Goal: Task Accomplishment & Management: Manage account settings

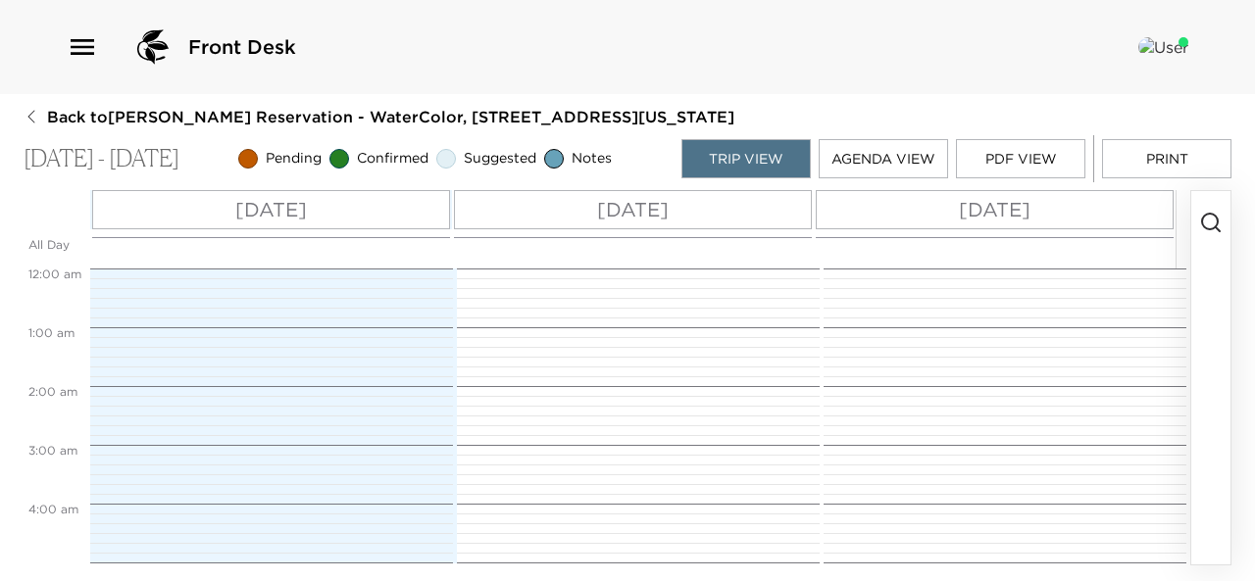
scroll to position [706, 0]
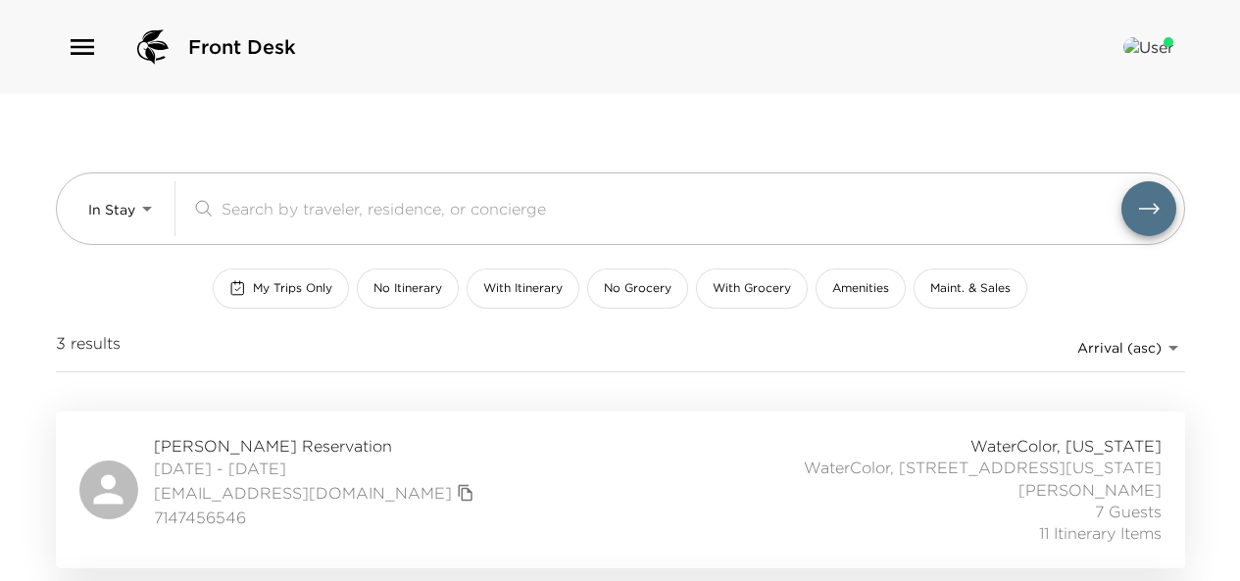
scroll to position [329, 0]
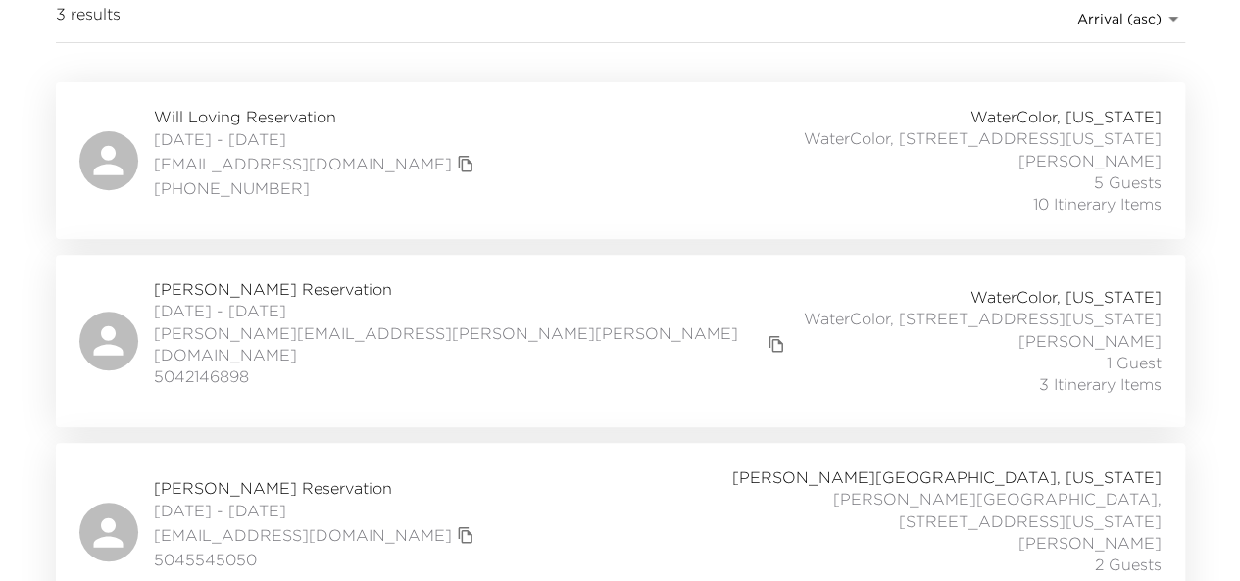
scroll to position [352, 0]
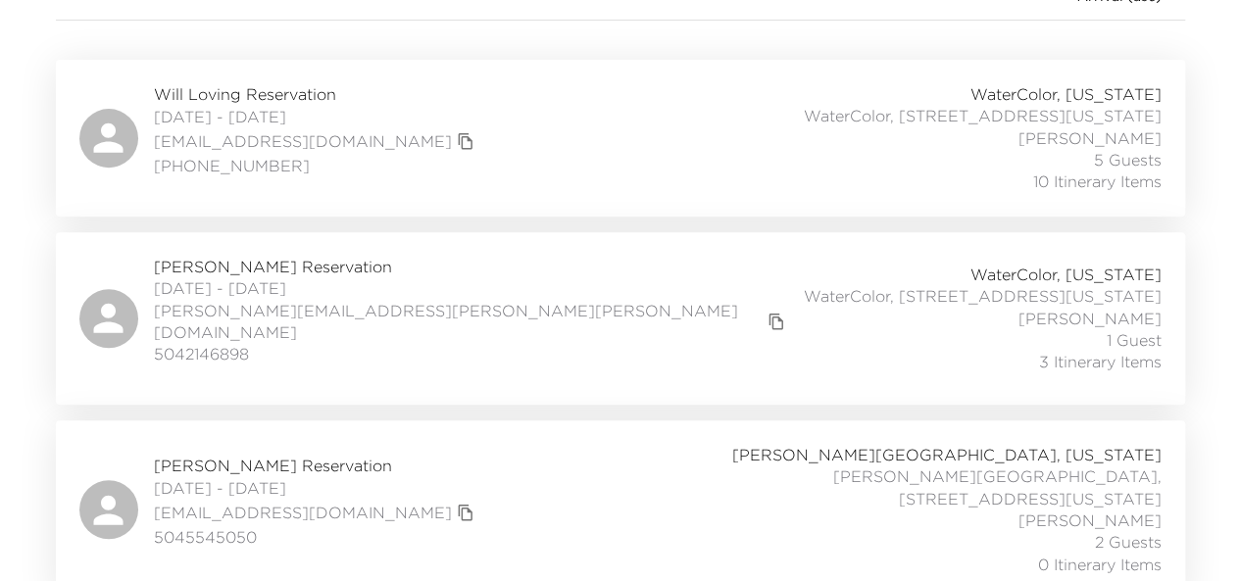
click at [629, 483] on div "Steve Stumpf Jr. Reservation 09/01/2025 - 09/06/2025 stephenstumpfjr@gmail.com …" at bounding box center [620, 509] width 1082 height 131
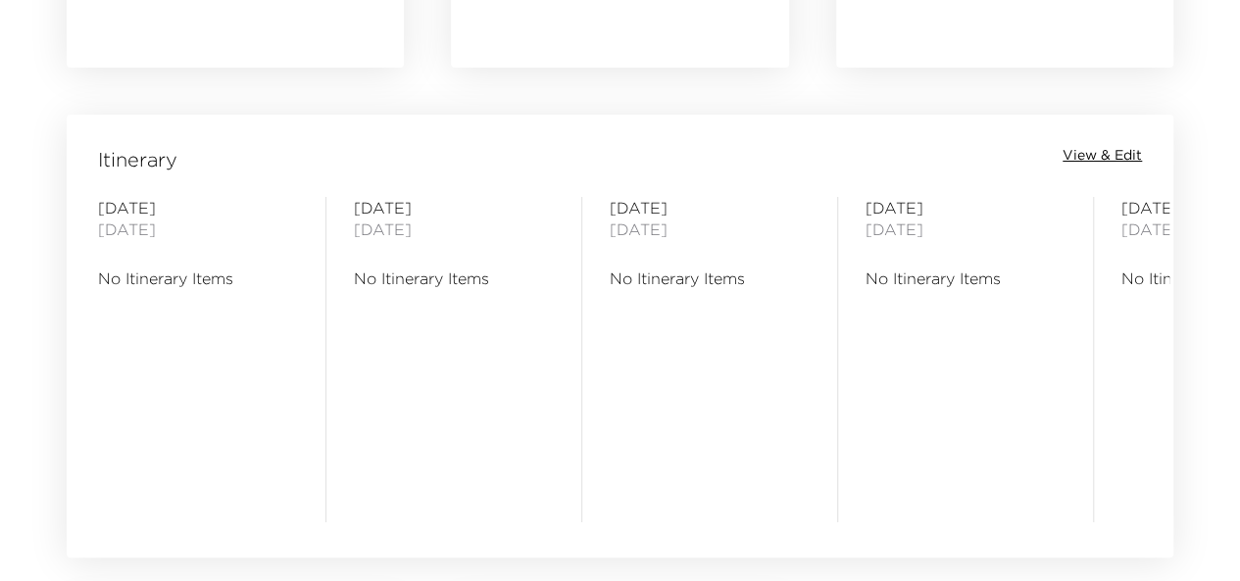
scroll to position [1500, 0]
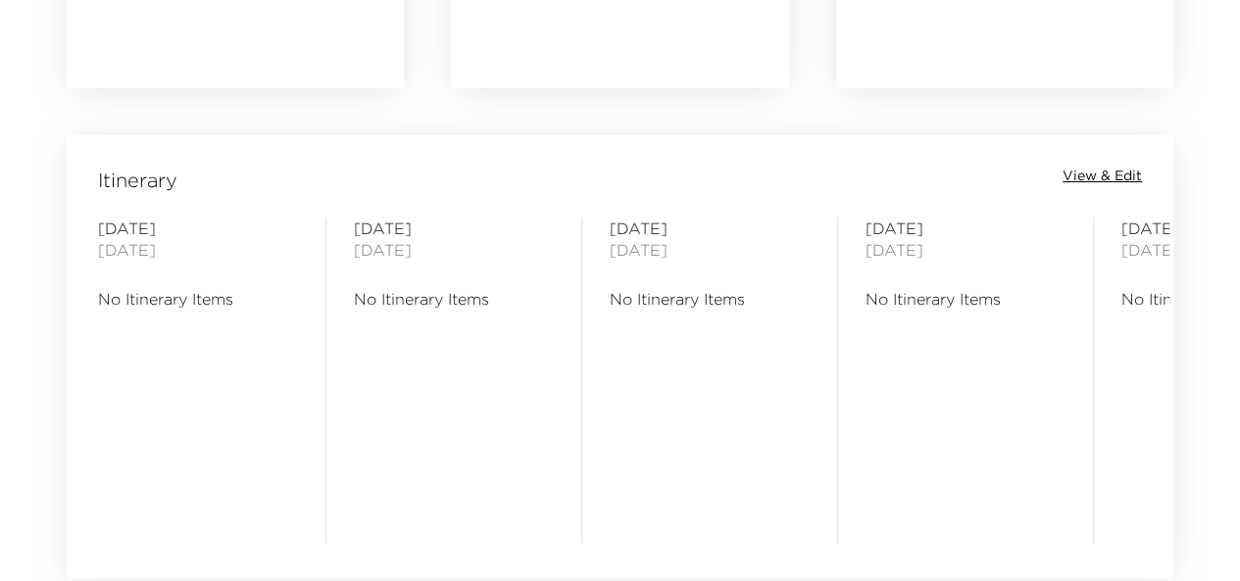
click at [1106, 176] on span "View & Edit" at bounding box center [1102, 177] width 79 height 20
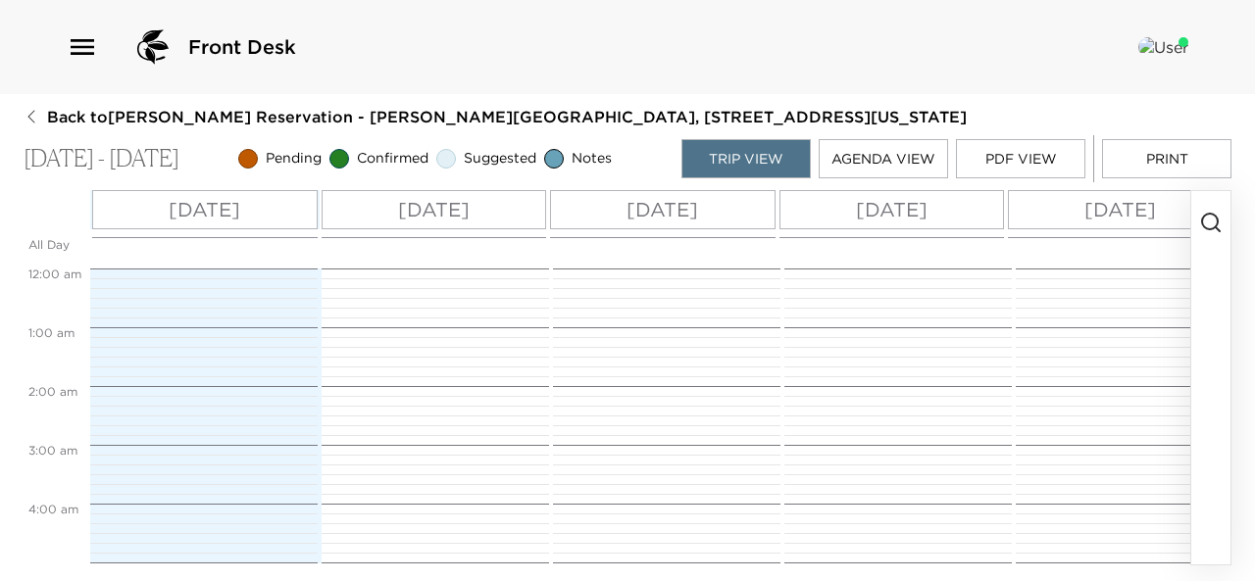
scroll to position [471, 0]
click at [1207, 220] on icon "button" at bounding box center [1211, 223] width 24 height 24
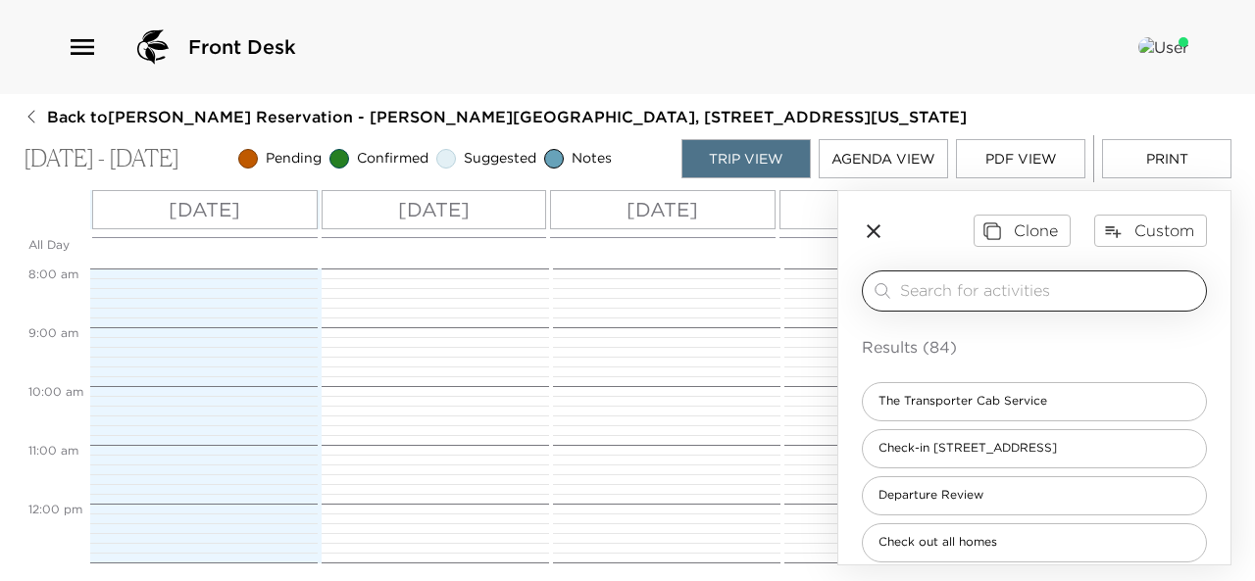
click at [1085, 299] on input "search" at bounding box center [1049, 290] width 298 height 23
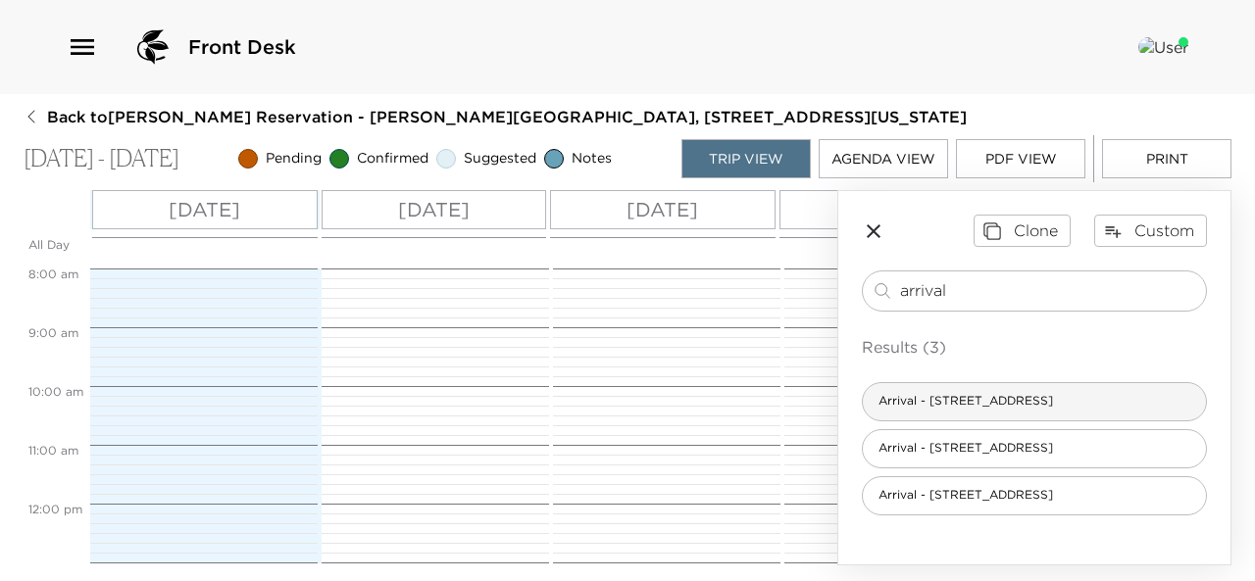
type input "arrival"
click at [990, 405] on span "Arrival - [STREET_ADDRESS]" at bounding box center [966, 401] width 206 height 17
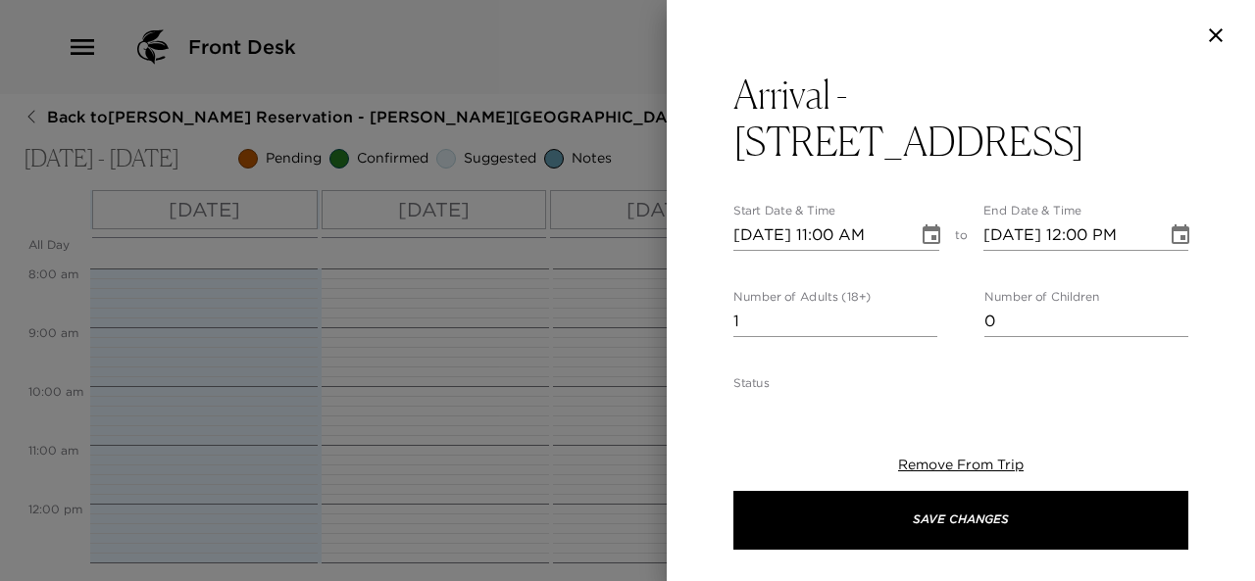
type textarea "Welcome to [PERSON_NAME][GEOGRAPHIC_DATA]! I will personally greet you at your …"
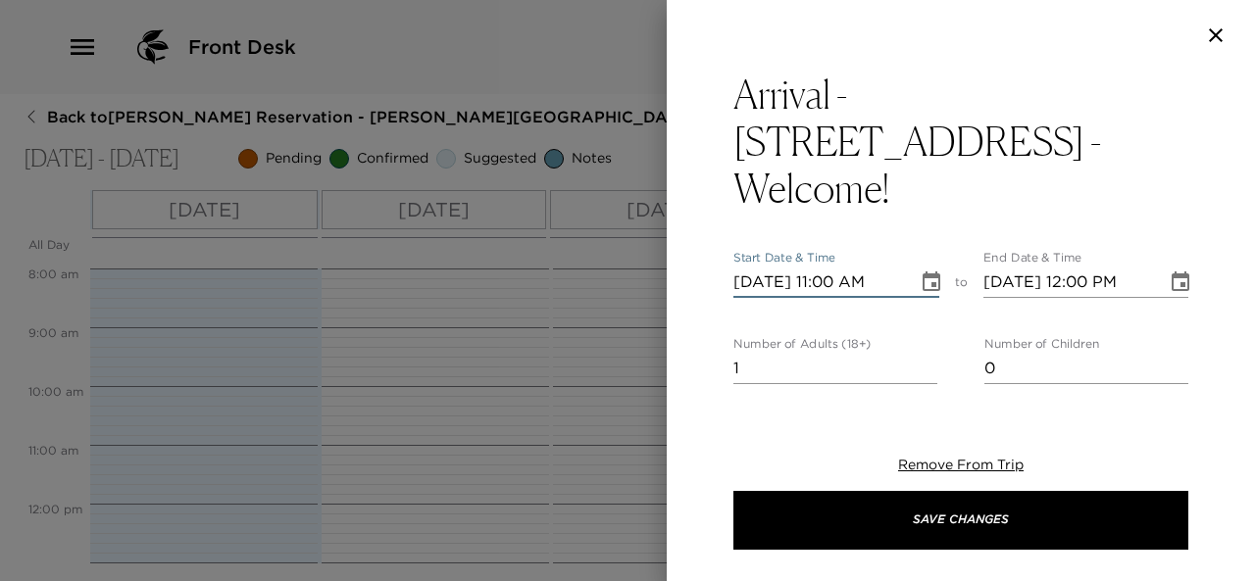
click at [838, 267] on input "[DATE] 11:00 AM" at bounding box center [818, 282] width 171 height 31
click at [886, 267] on input "[DATE] 04:00 AM" at bounding box center [818, 282] width 171 height 31
type input "[DATE] 04:00 PM"
type input "[DATE] 05:00 PM"
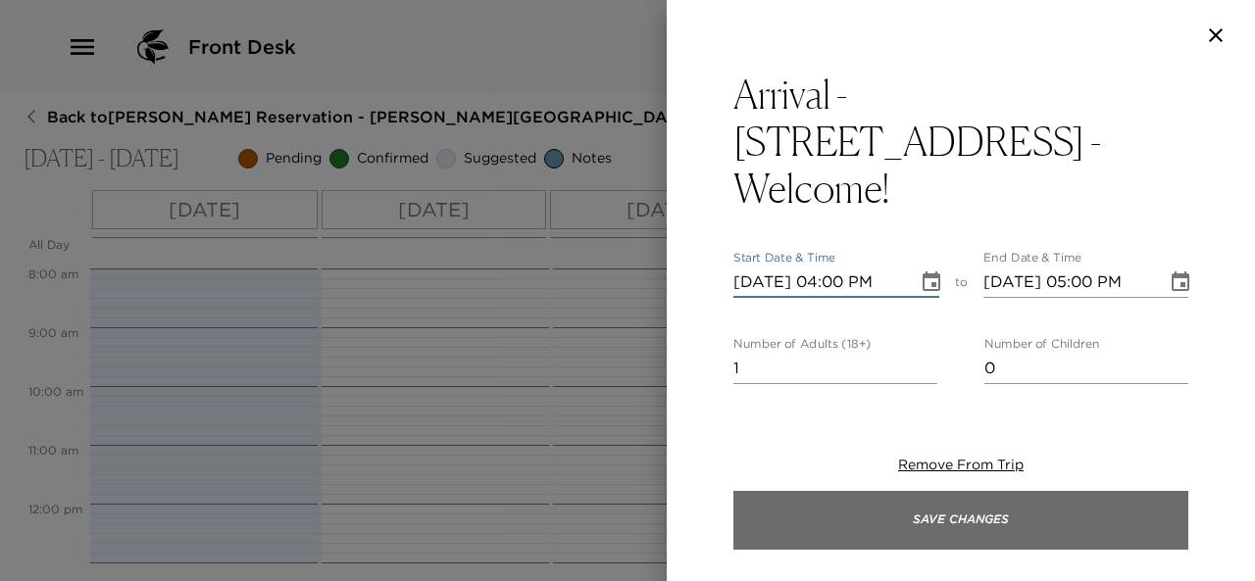
type input "[DATE] 04:00 PM"
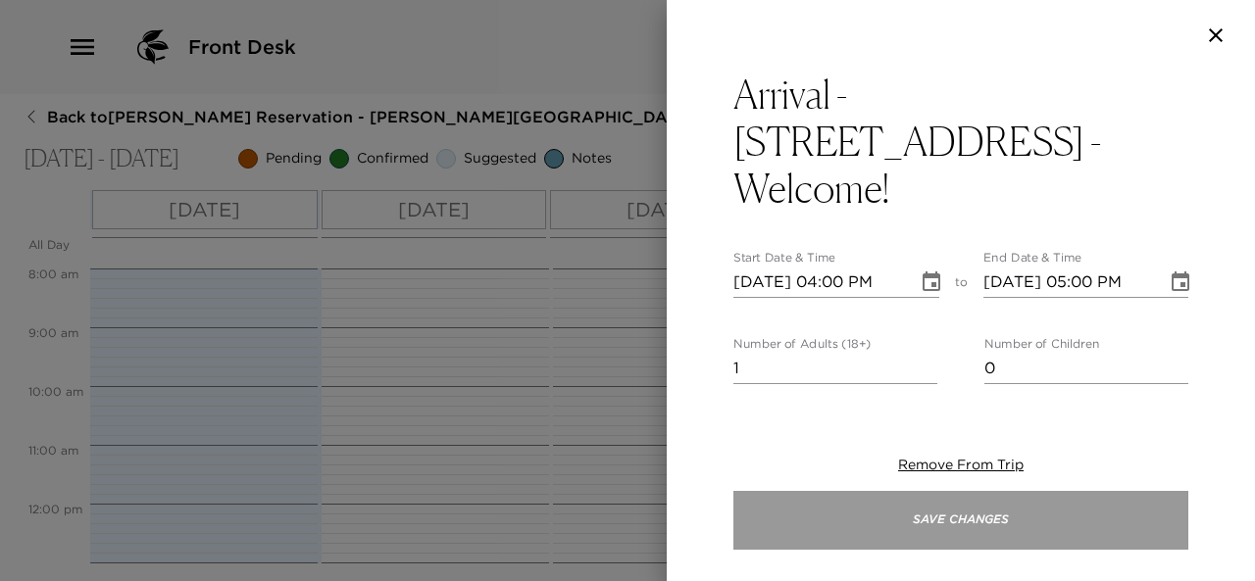
click at [968, 532] on button "Save Changes" at bounding box center [960, 520] width 455 height 59
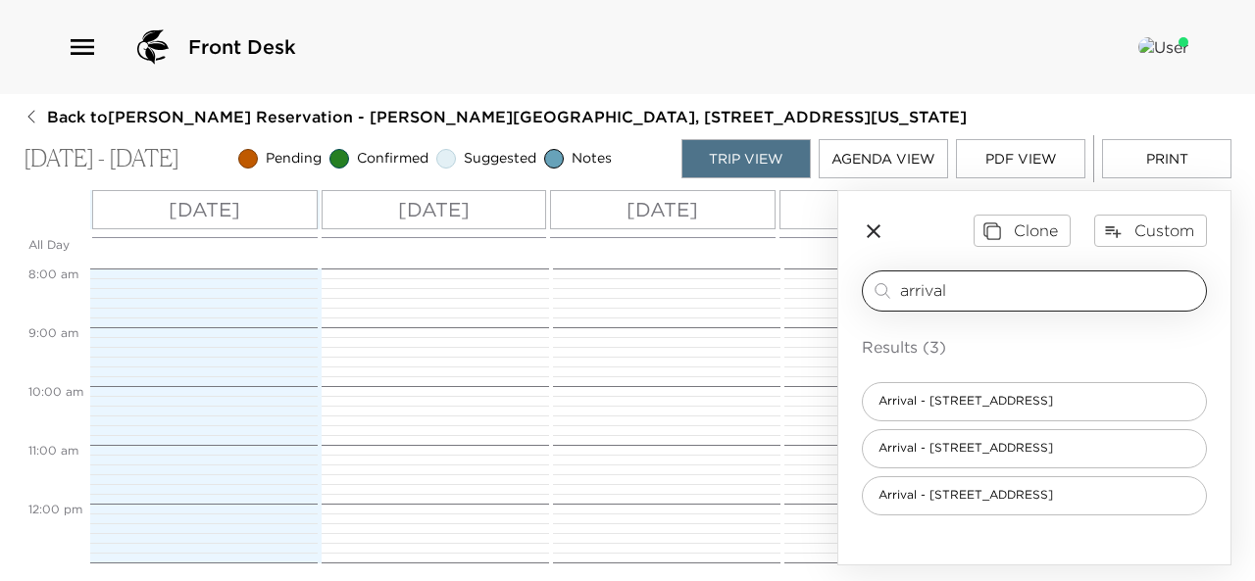
click at [965, 284] on input "arrival" at bounding box center [1049, 290] width 298 height 23
type input "a"
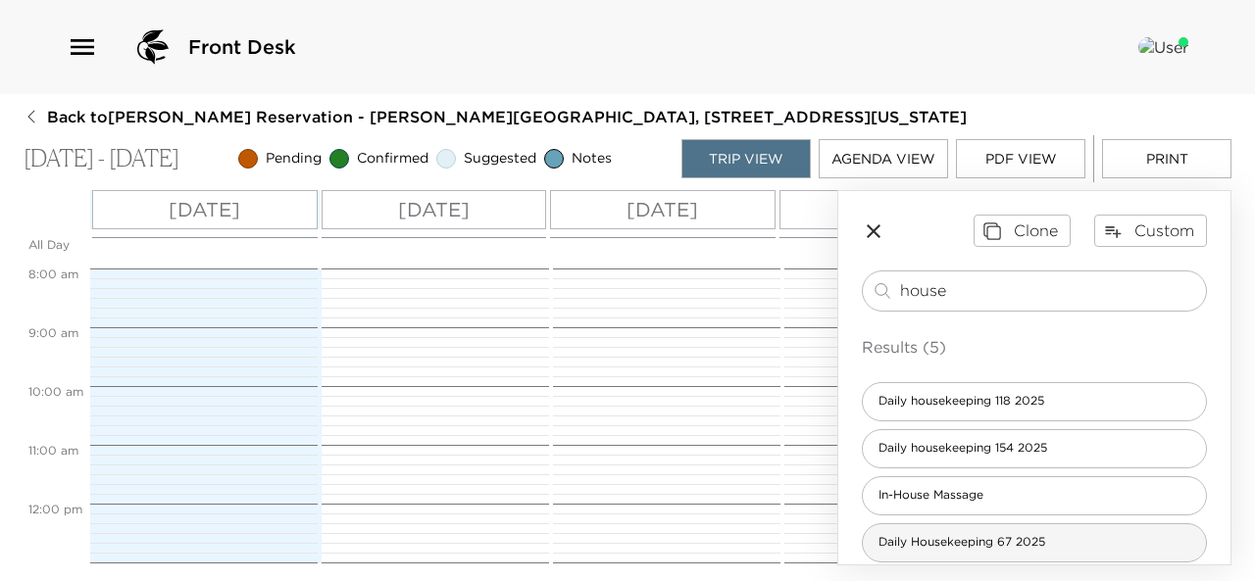
type input "house"
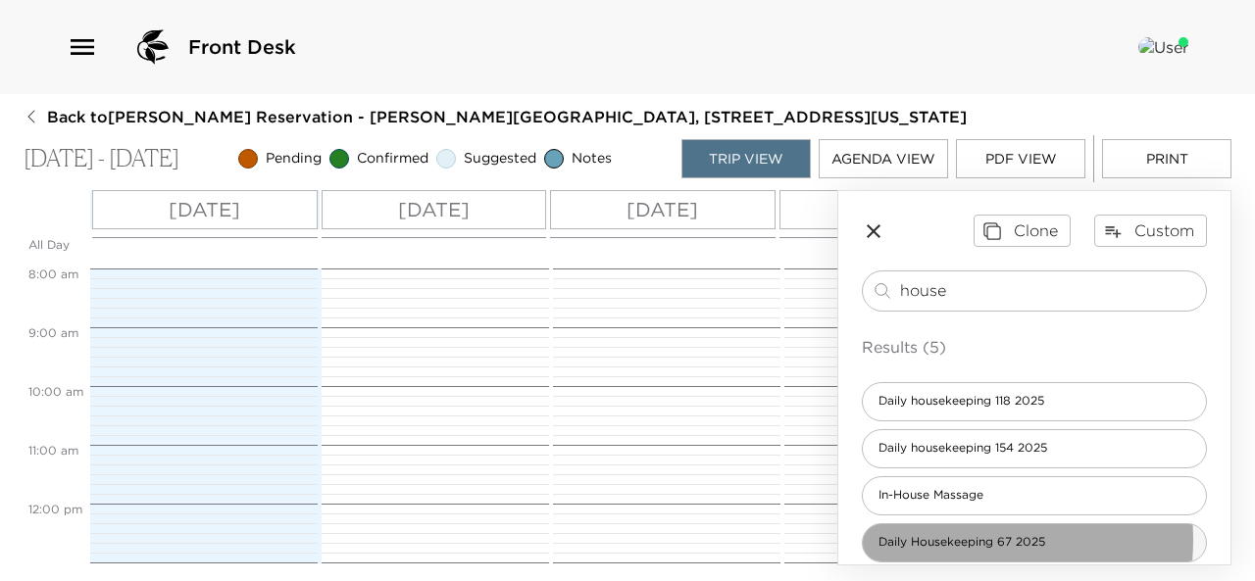
click at [958, 538] on span "Daily Housekeeping 67 2025" at bounding box center [962, 542] width 198 height 17
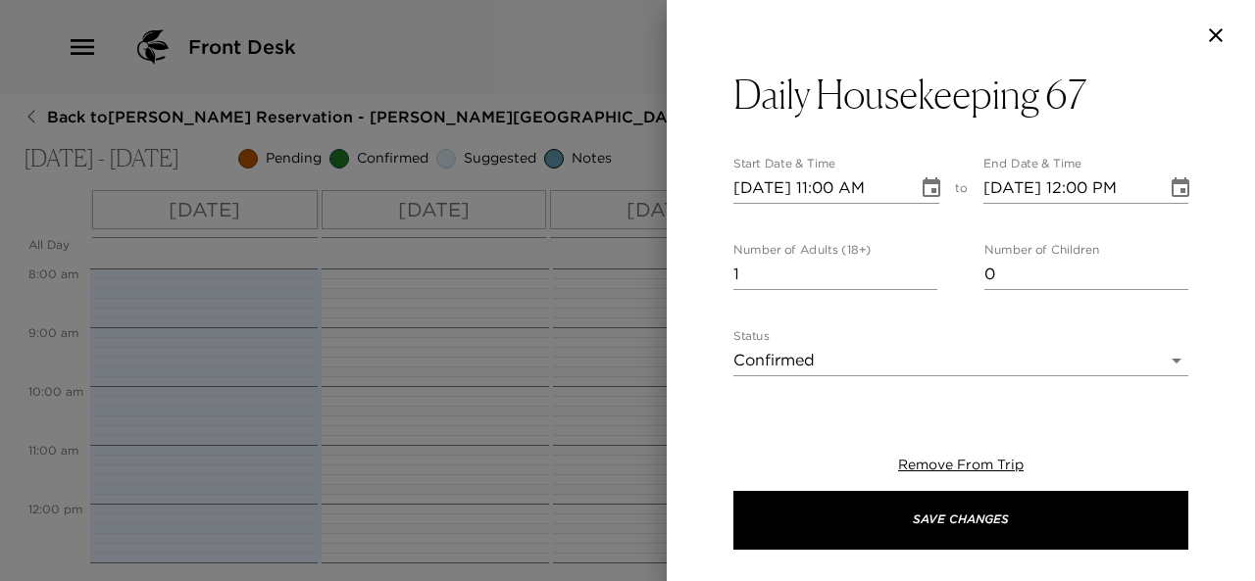
click at [769, 188] on input "[DATE] 11:00 AM" at bounding box center [818, 188] width 171 height 31
type input "[DATE] 11:00 AM"
type input "[DATE] 12:00 PM"
click at [837, 187] on input "[DATE] 11:00 AM" at bounding box center [818, 188] width 171 height 31
click at [894, 187] on input "[DATE] 02:00 AM" at bounding box center [818, 188] width 171 height 31
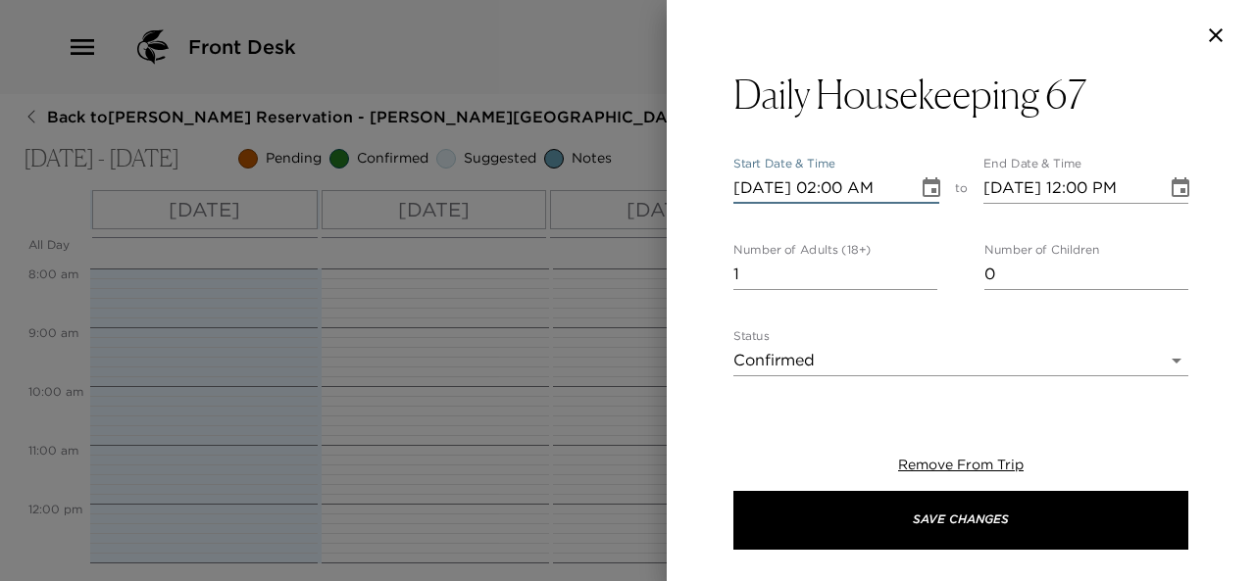
type input "[DATE] 02:00 PM"
type input "[DATE] 03:00 PM"
type input "[DATE] 02:00 PM"
click at [1092, 186] on input "[DATE] 03:00 PM" at bounding box center [1068, 188] width 171 height 31
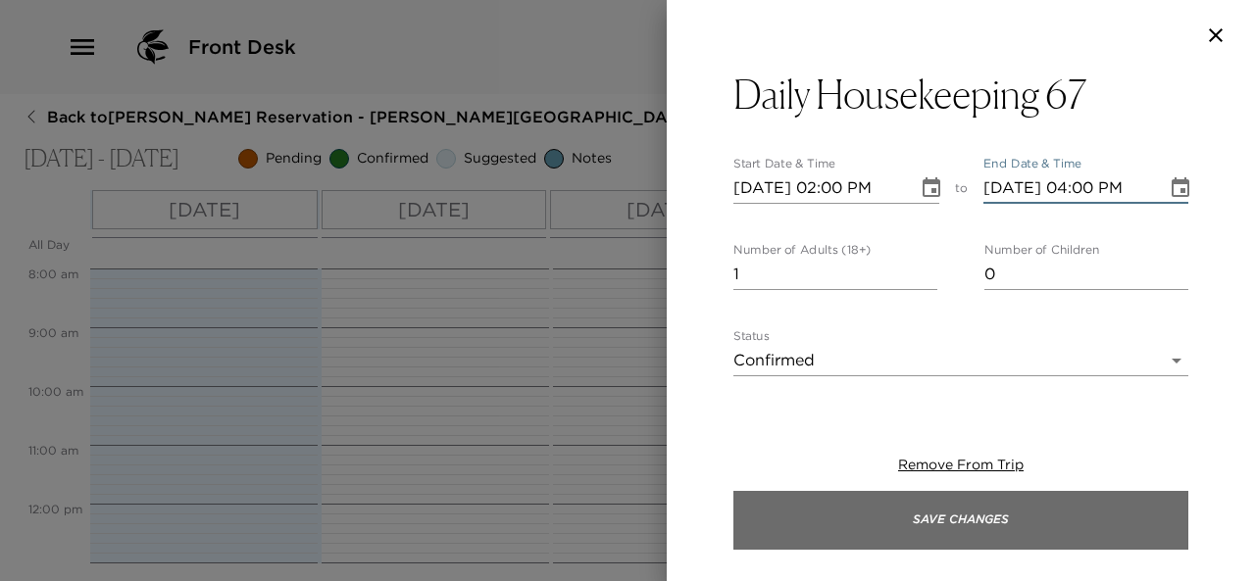
type input "[DATE] 04:00 PM"
click at [998, 524] on button "Save Changes" at bounding box center [960, 520] width 455 height 59
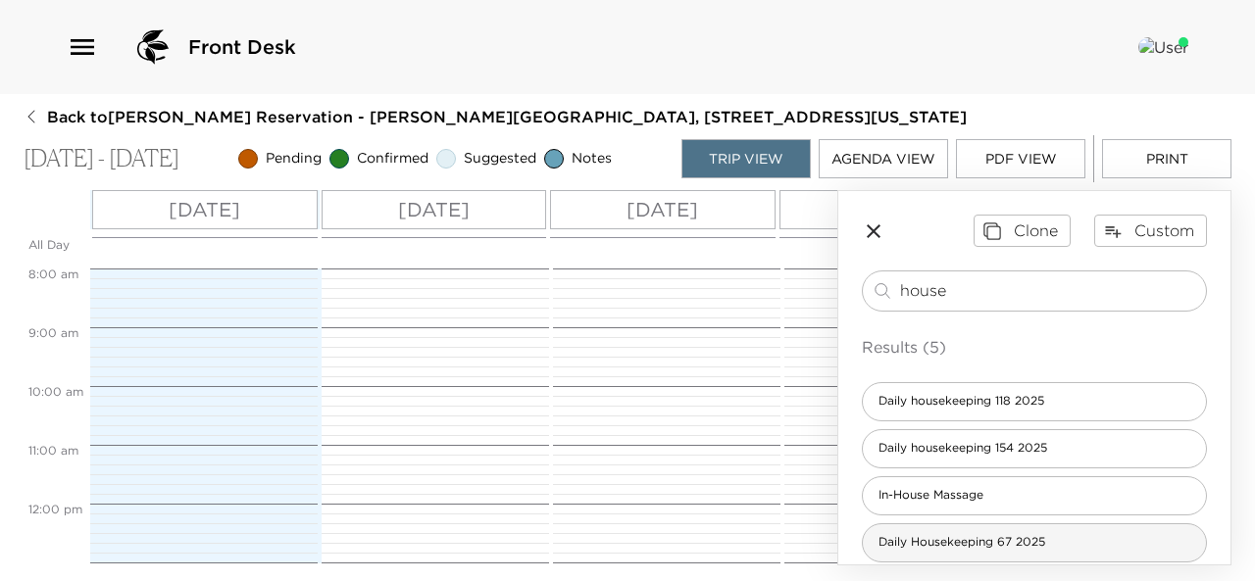
click at [979, 538] on span "Daily Housekeeping 67 2025" at bounding box center [962, 542] width 198 height 17
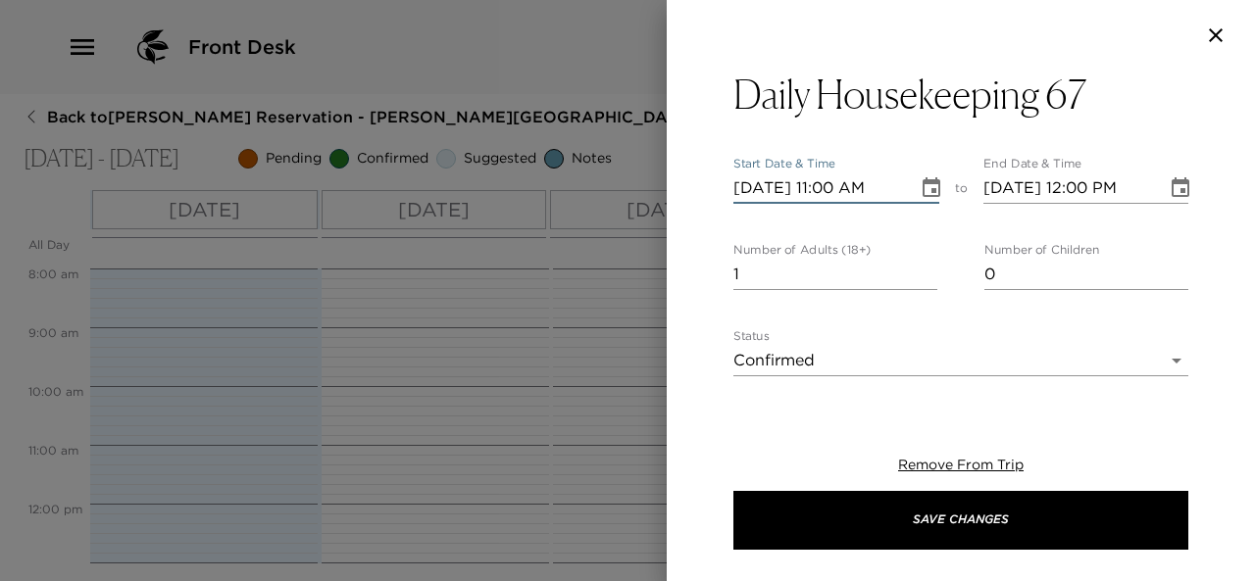
click at [769, 189] on input "[DATE] 11:00 AM" at bounding box center [818, 188] width 171 height 31
type input "[DATE] 11:00 AM"
type input "[DATE] 12:00 PM"
click at [833, 184] on input "[DATE] 11:00 AM" at bounding box center [818, 188] width 171 height 31
click at [900, 191] on div "[DATE] 02:00 AM" at bounding box center [836, 188] width 206 height 31
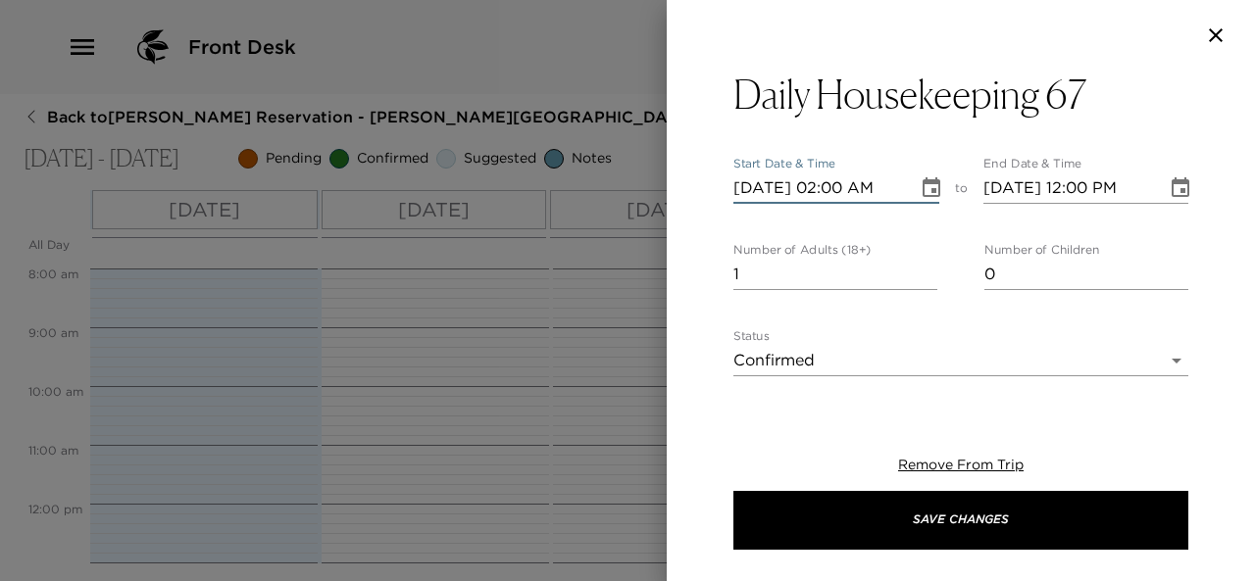
click at [892, 188] on input "[DATE] 02:00 AM" at bounding box center [818, 188] width 171 height 31
type input "[DATE] 02:00 PM"
type input "[DATE] 03:00 PM"
type input "[DATE] 02:00 PM"
click at [1088, 191] on input "[DATE] 03:00 PM" at bounding box center [1068, 188] width 171 height 31
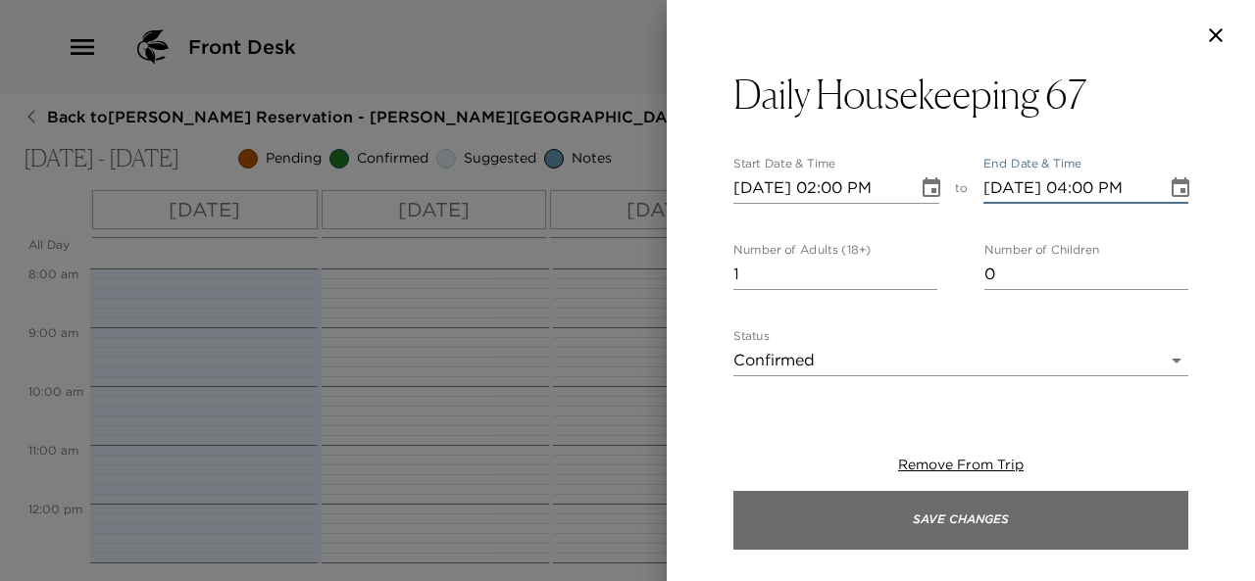
type input "[DATE] 04:00 PM"
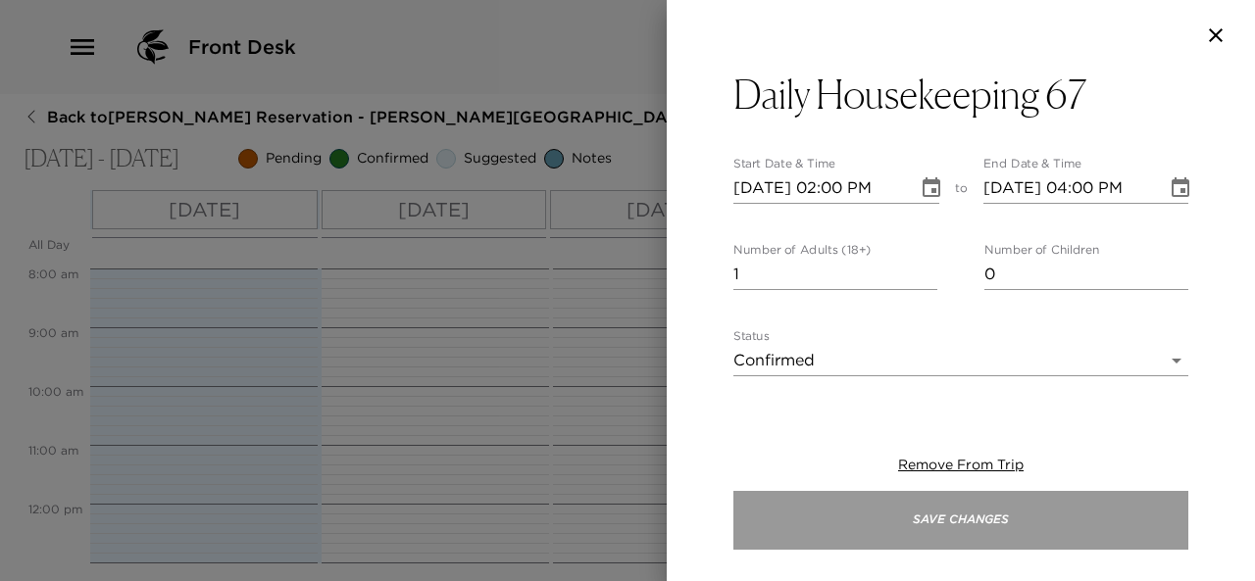
click at [988, 517] on button "Save Changes" at bounding box center [960, 520] width 455 height 59
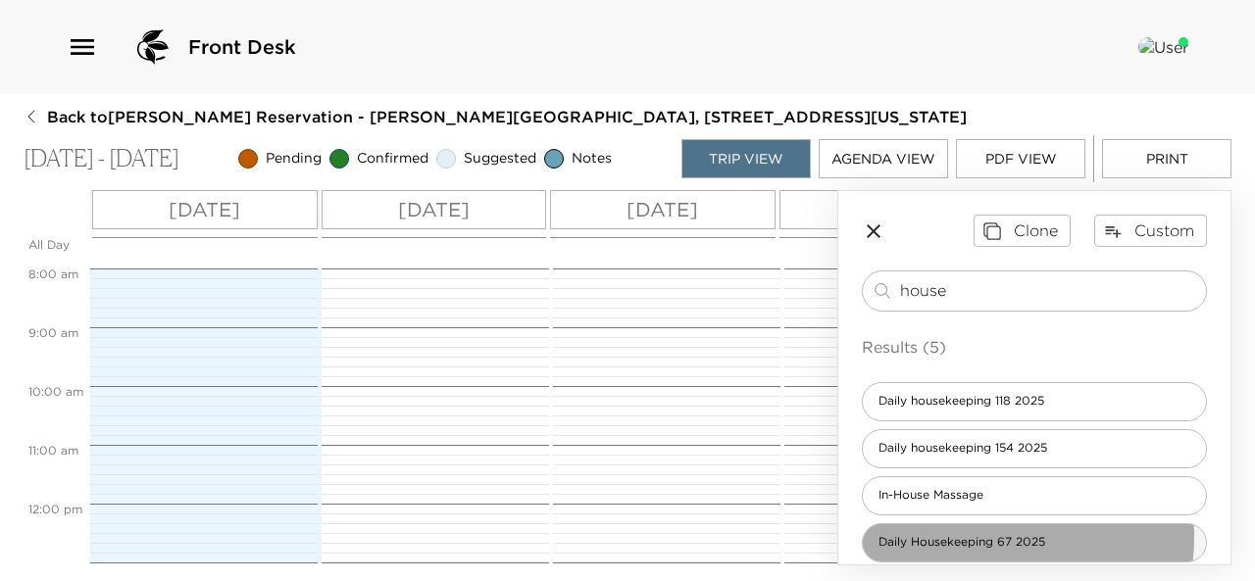
click at [965, 534] on span "Daily Housekeeping 67 2025" at bounding box center [962, 542] width 198 height 17
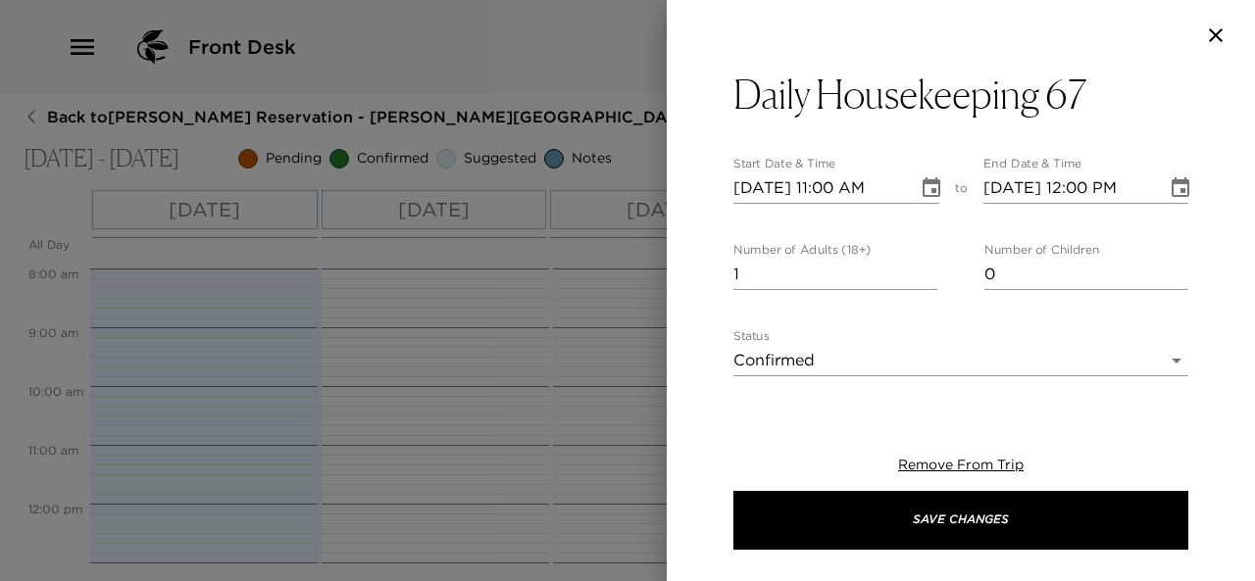
click at [768, 188] on input "[DATE] 11:00 AM" at bounding box center [818, 188] width 171 height 31
type input "[DATE] 11:00 AM"
type input "[DATE] 12:00 PM"
click at [841, 189] on input "[DATE] 11:00 AM" at bounding box center [818, 188] width 171 height 31
click at [895, 189] on input "[DATE] 02:00 AM" at bounding box center [818, 188] width 171 height 31
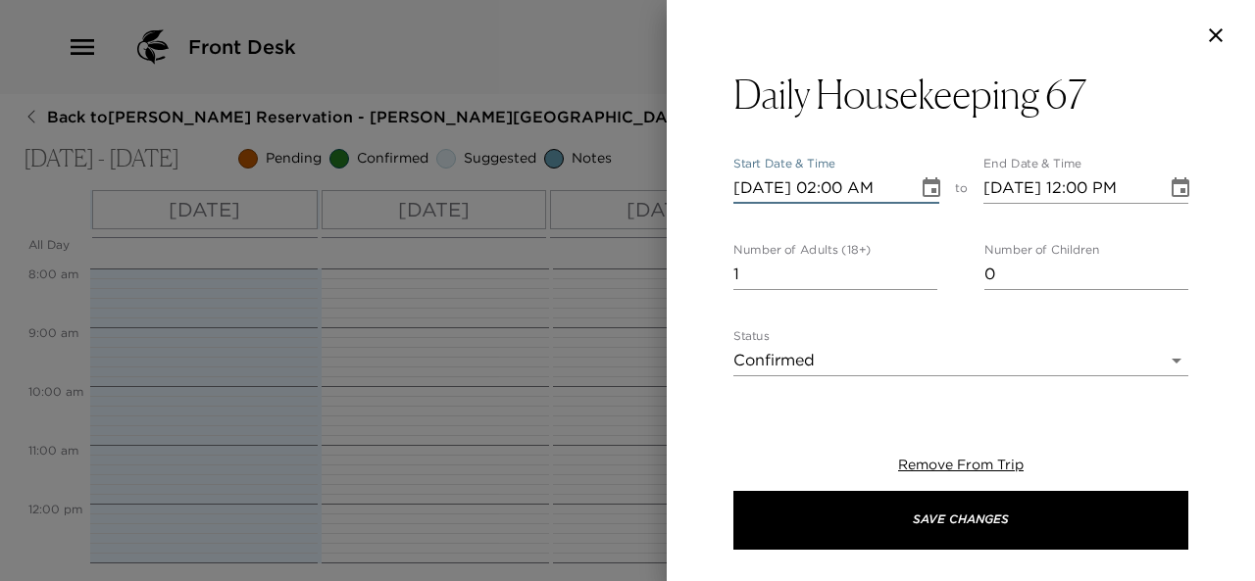
type input "[DATE] 02:00 PM"
type input "[DATE] 03:00 PM"
type input "[DATE] 02:00 PM"
click at [1090, 187] on input "[DATE] 03:00 PM" at bounding box center [1068, 188] width 171 height 31
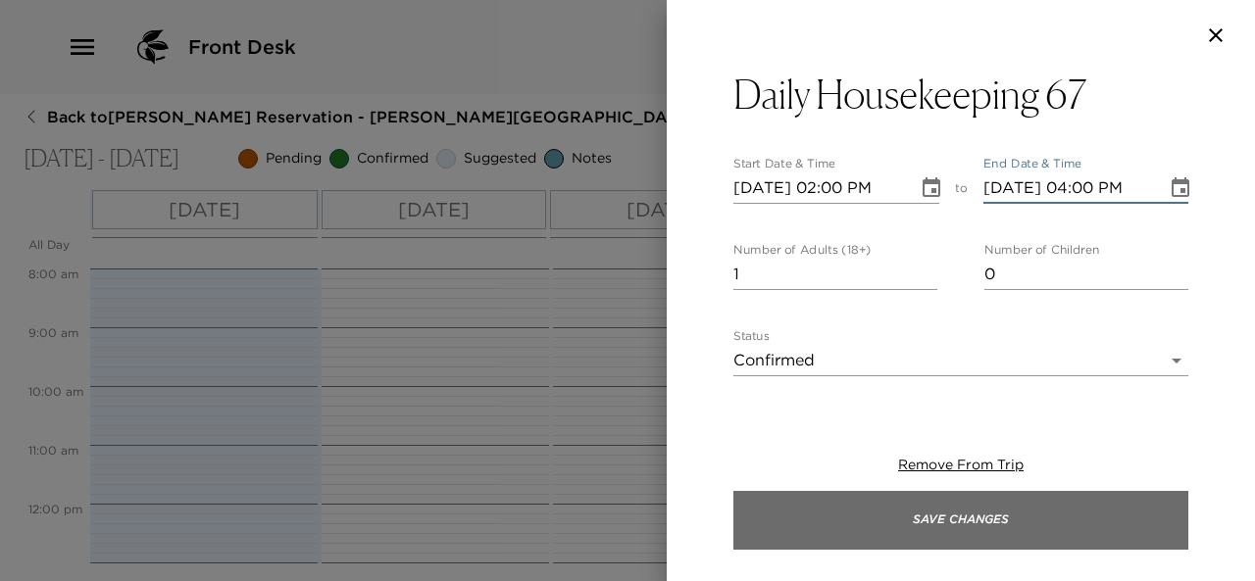
type input "[DATE] 04:00 PM"
click at [997, 520] on button "Save Changes" at bounding box center [960, 520] width 455 height 59
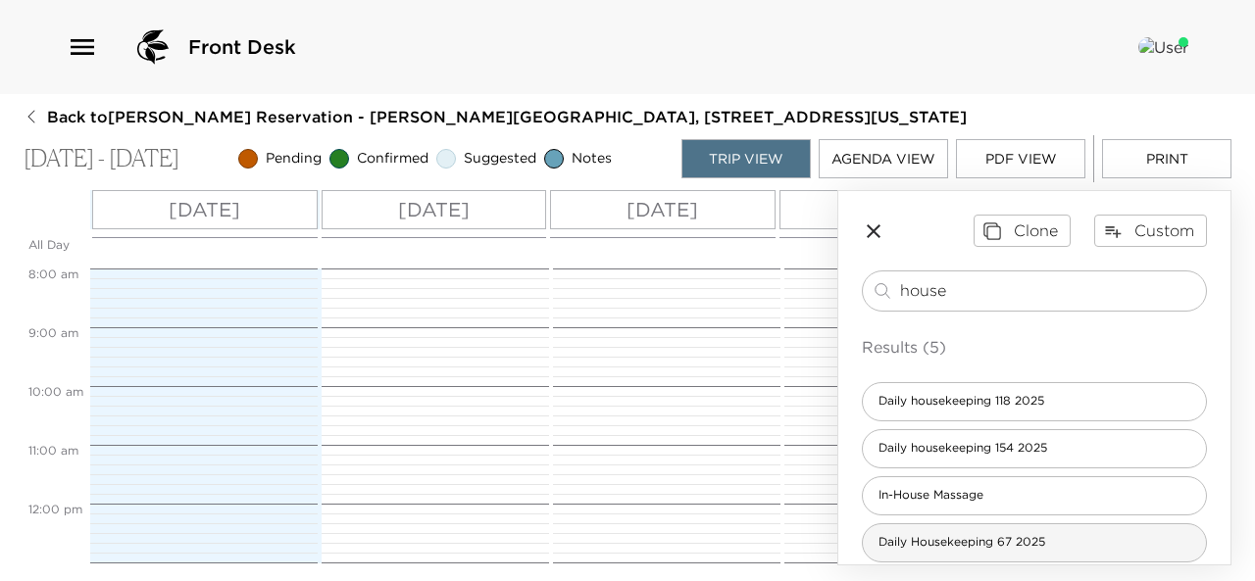
click at [959, 547] on span "Daily Housekeeping 67 2025" at bounding box center [962, 542] width 198 height 17
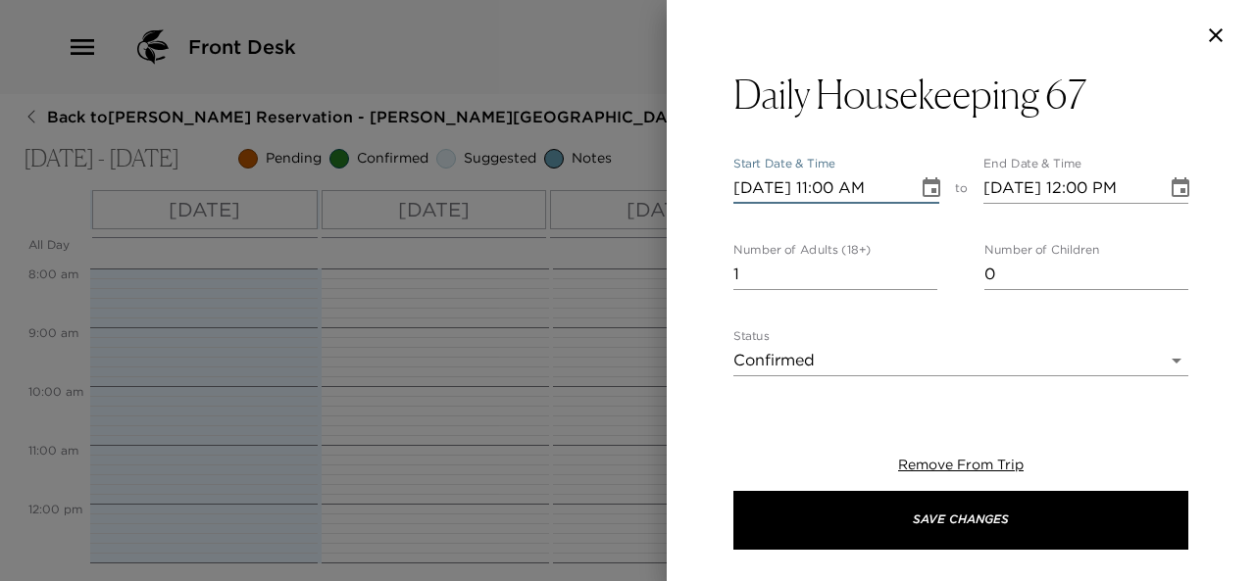
click at [772, 186] on input "[DATE] 11:00 AM" at bounding box center [818, 188] width 171 height 31
type input "[DATE] 11:00 AM"
type input "[DATE] 12:00 PM"
click at [834, 182] on input "[DATE] 11:00 AM" at bounding box center [818, 188] width 171 height 31
click at [892, 191] on input "[DATE] 02:00 AM" at bounding box center [818, 188] width 171 height 31
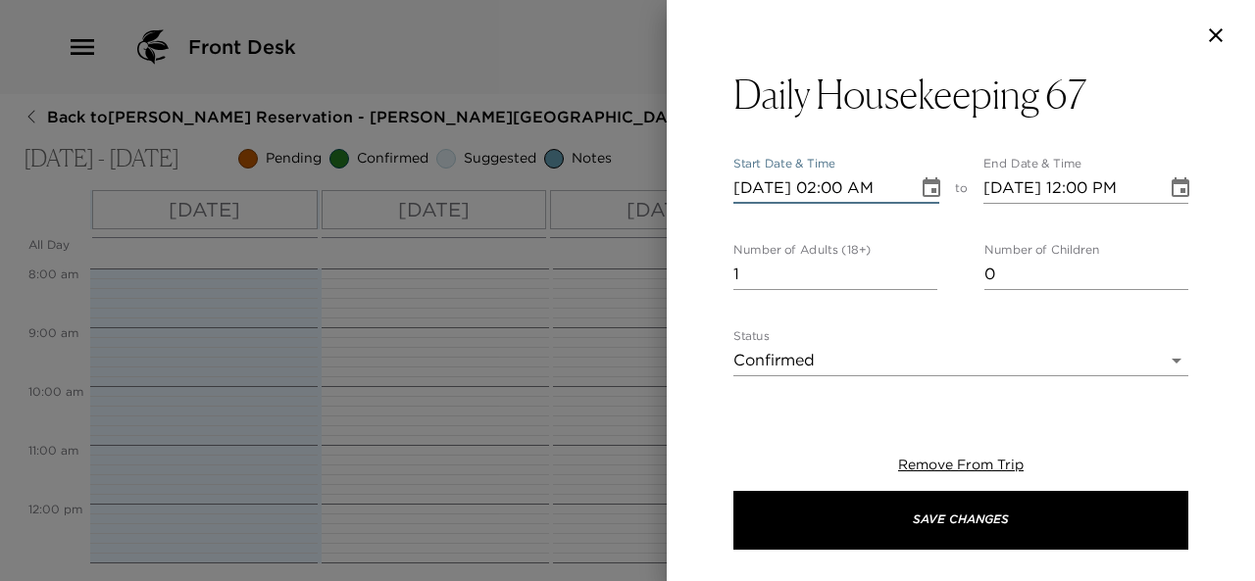
type input "[DATE] 02:00 PM"
type input "[DATE] 03:00 PM"
type input "[DATE] 02:00 PM"
click at [1088, 191] on input "[DATE] 03:00 PM" at bounding box center [1068, 188] width 171 height 31
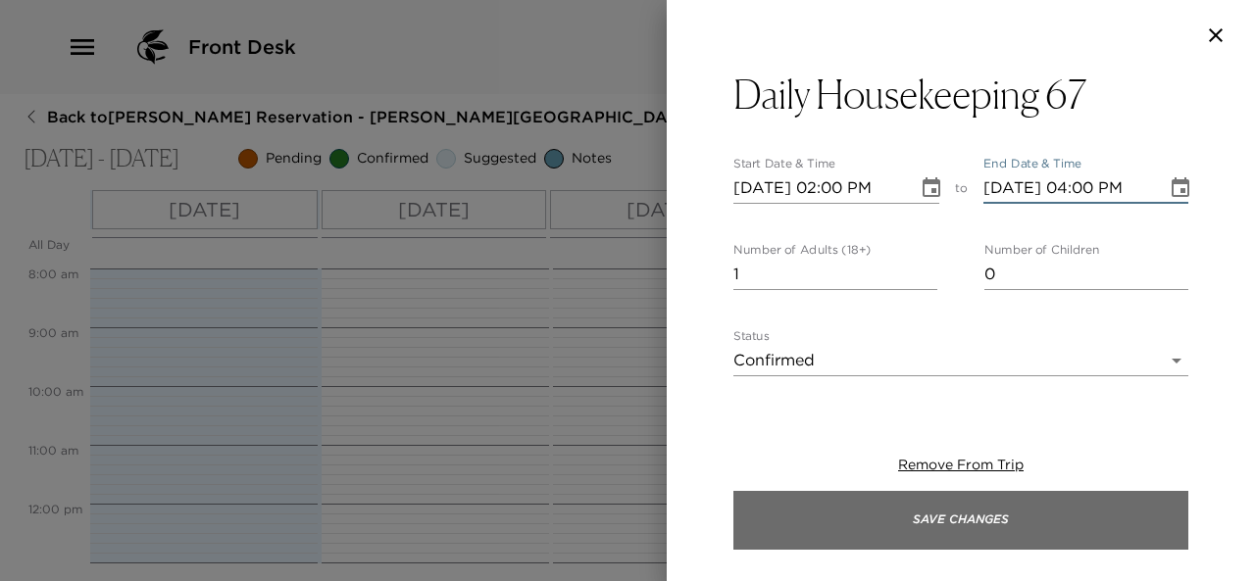
type input "[DATE] 04:00 PM"
click at [1016, 518] on button "Save Changes" at bounding box center [960, 520] width 455 height 59
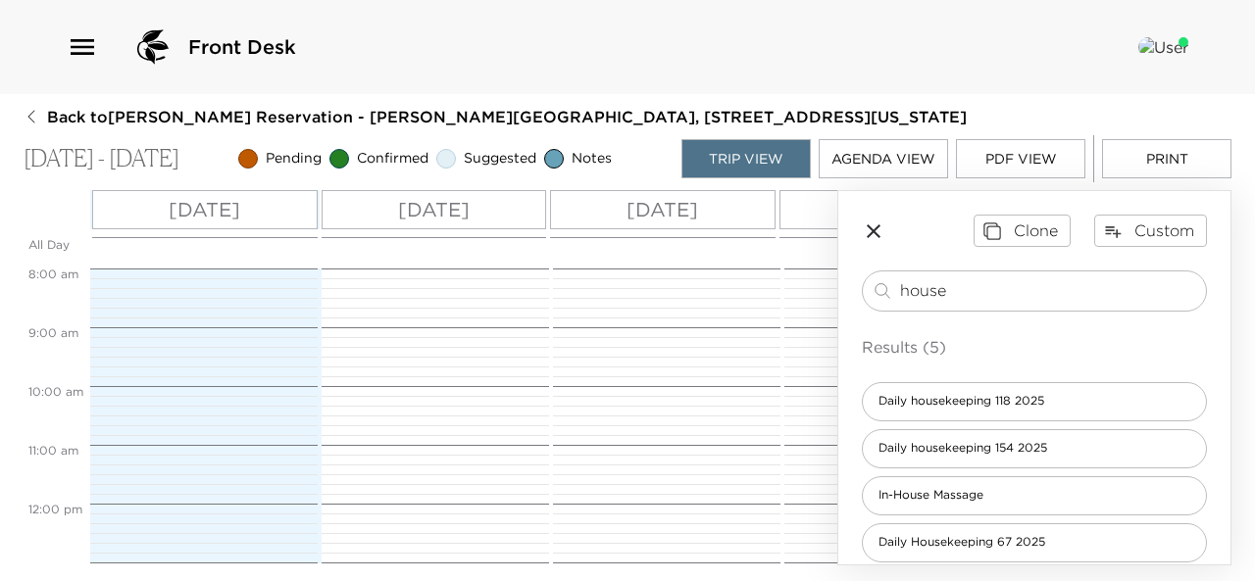
click at [872, 224] on icon "button" at bounding box center [874, 232] width 24 height 24
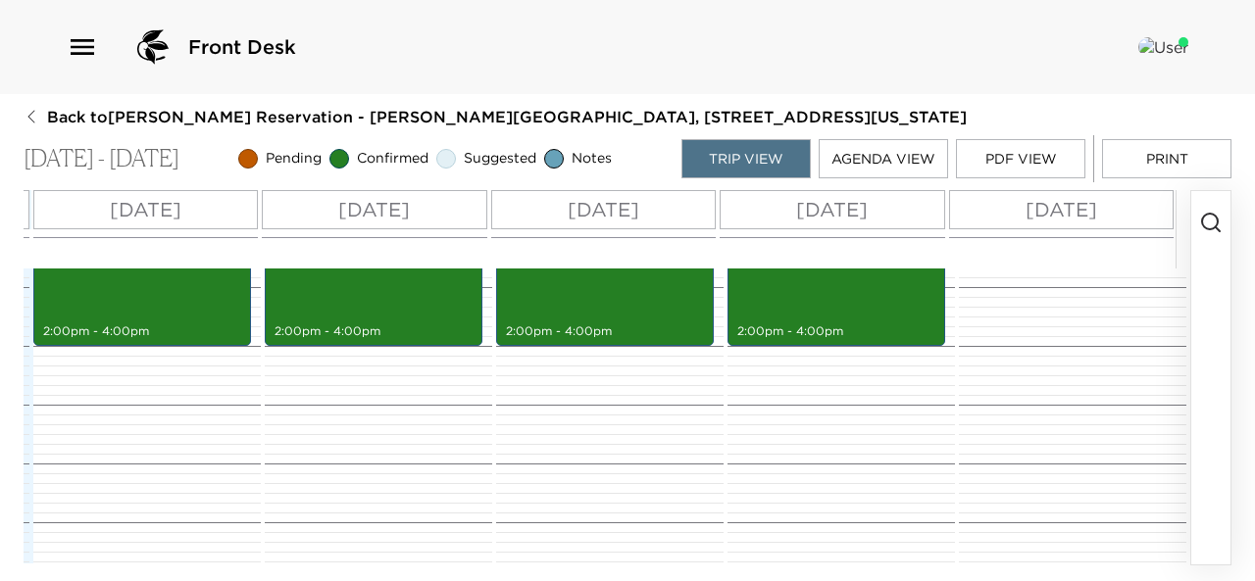
scroll to position [857, 0]
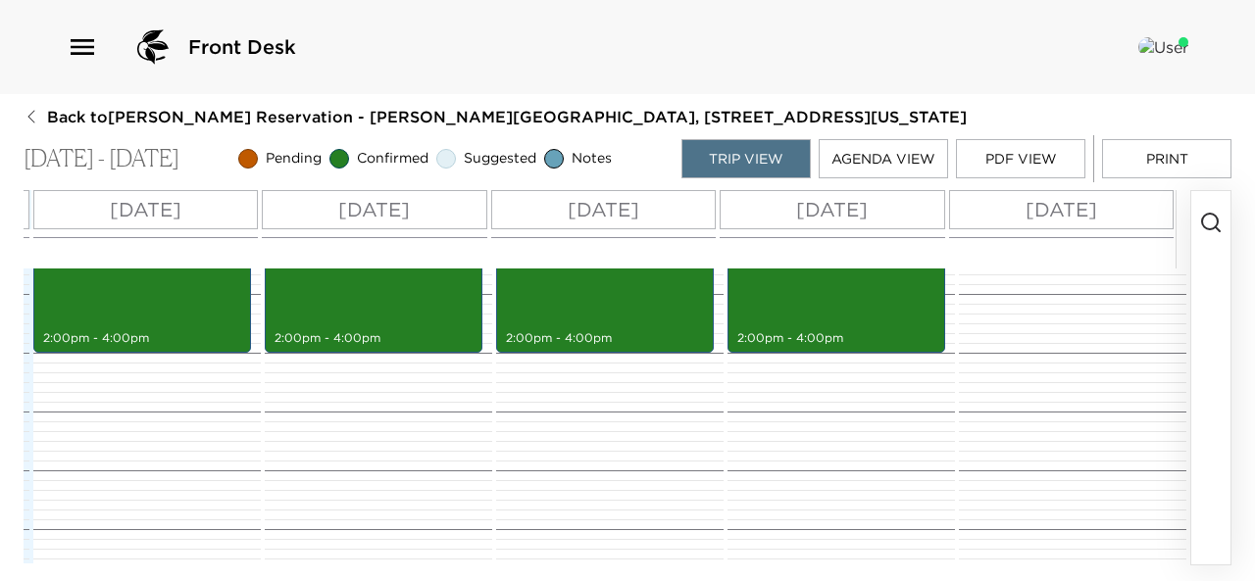
click at [1203, 224] on circle "button" at bounding box center [1210, 222] width 16 height 16
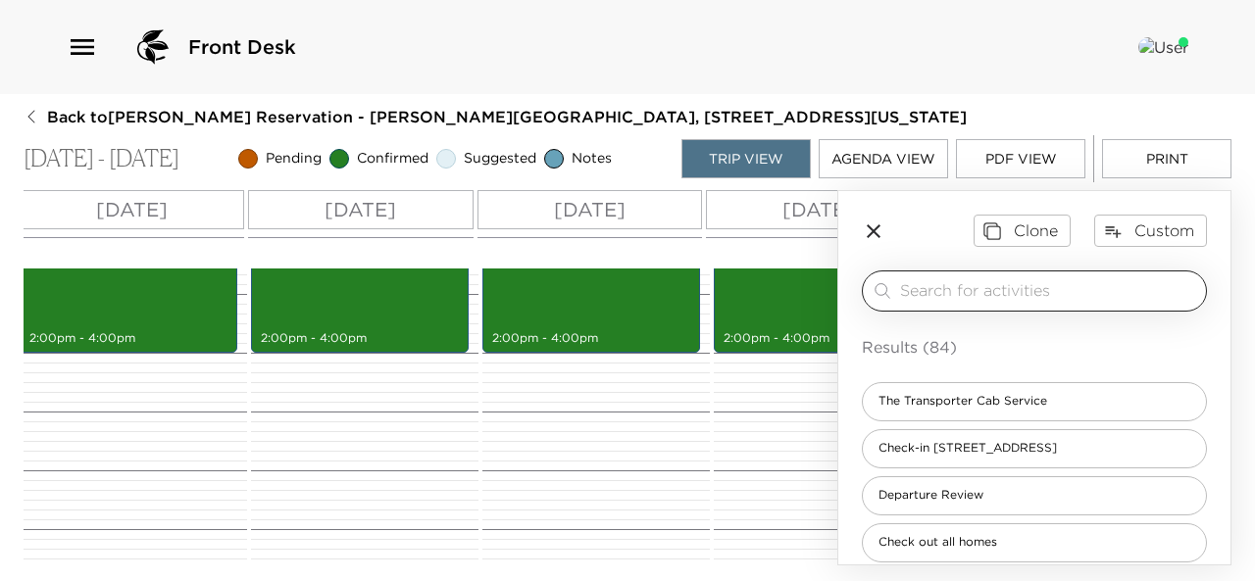
click at [967, 294] on input "search" at bounding box center [1049, 290] width 298 height 23
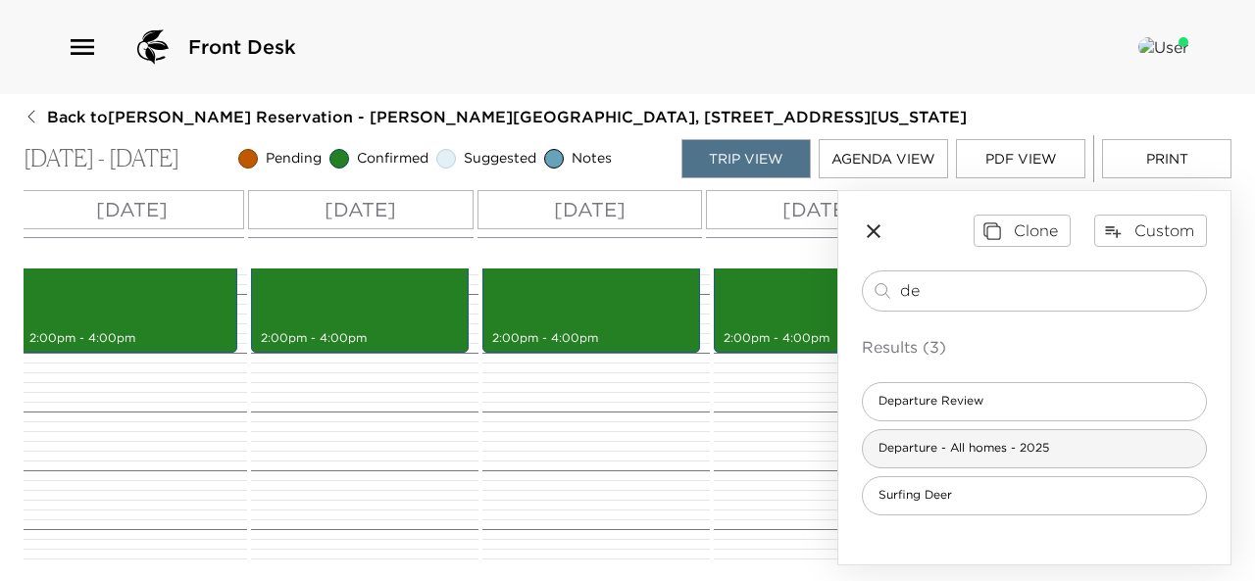
type input "de"
click at [959, 443] on span "Departure - All homes - 2025" at bounding box center [964, 448] width 202 height 17
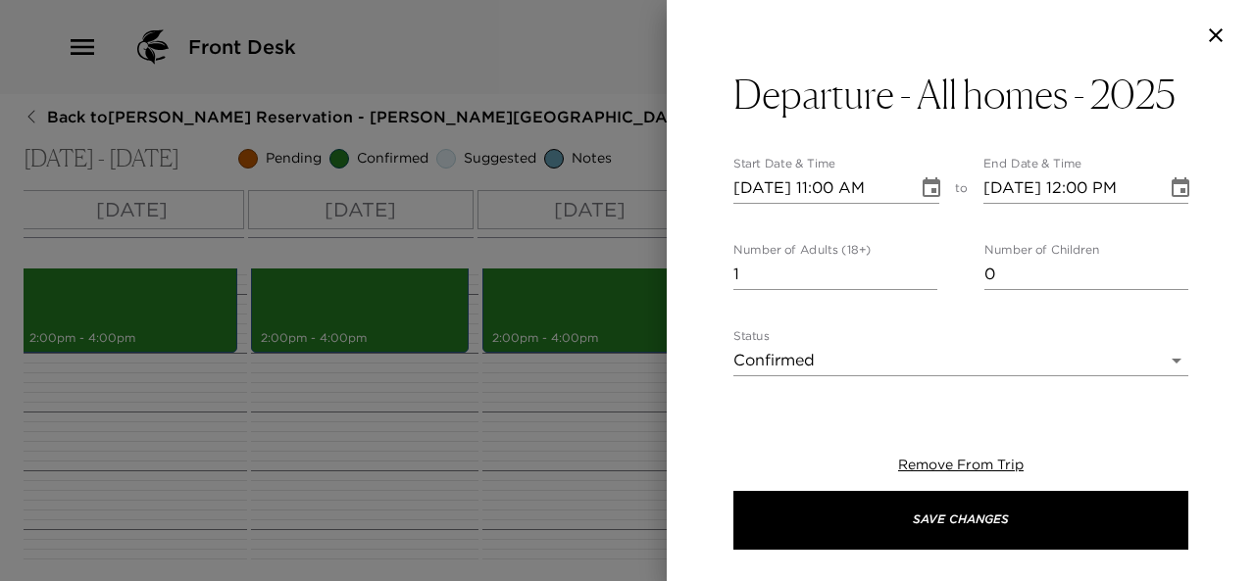
type textarea "Please note that check out time is 11:00 a.m. I am available to assist you with…"
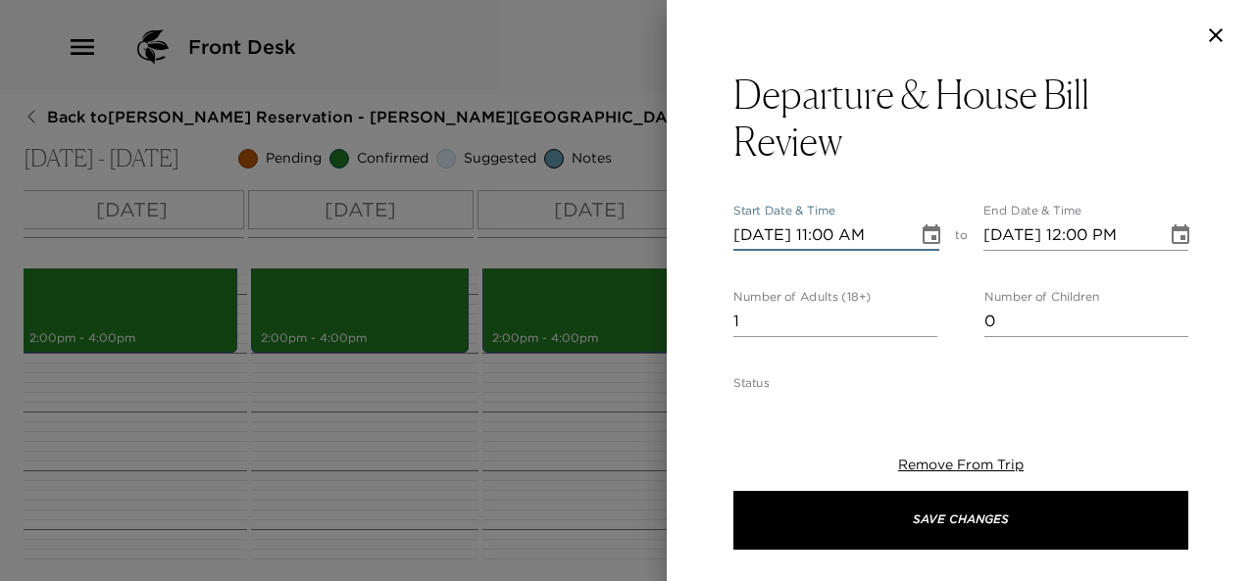
click at [771, 234] on input "[DATE] 11:00 AM" at bounding box center [818, 235] width 171 height 31
type input "[DATE] 11:00 AM"
type input "[DATE] 12:00 PM"
type input "[DATE] 11:00 AM"
click at [1083, 234] on input "[DATE] 12:00 PM" at bounding box center [1068, 235] width 171 height 31
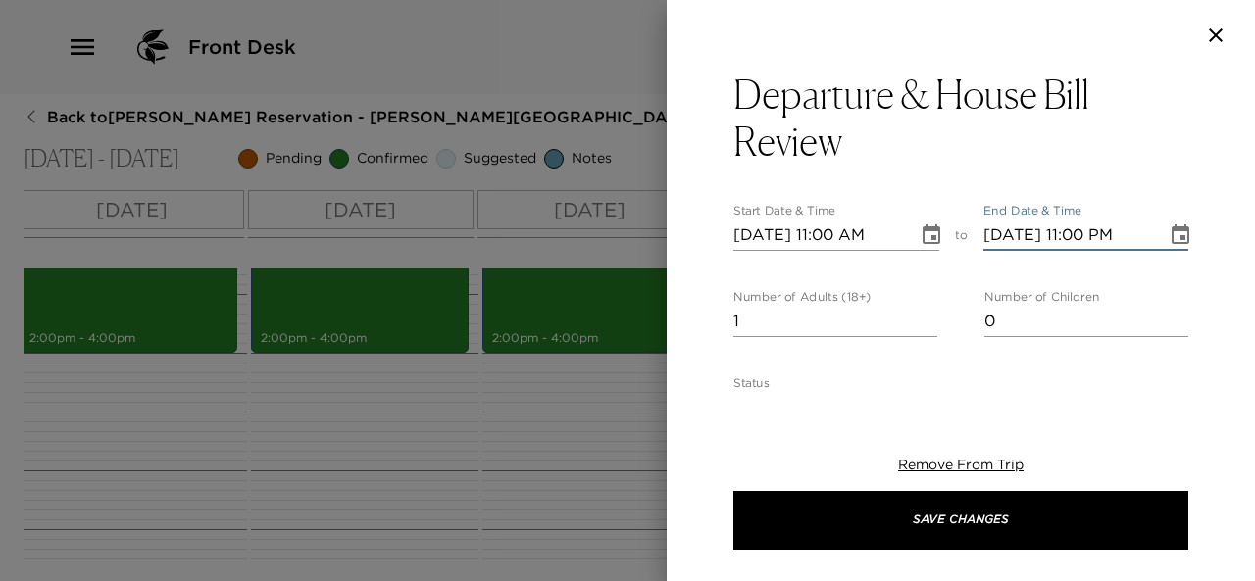
click at [1126, 240] on input "[DATE] 11:00 PM" at bounding box center [1068, 235] width 171 height 31
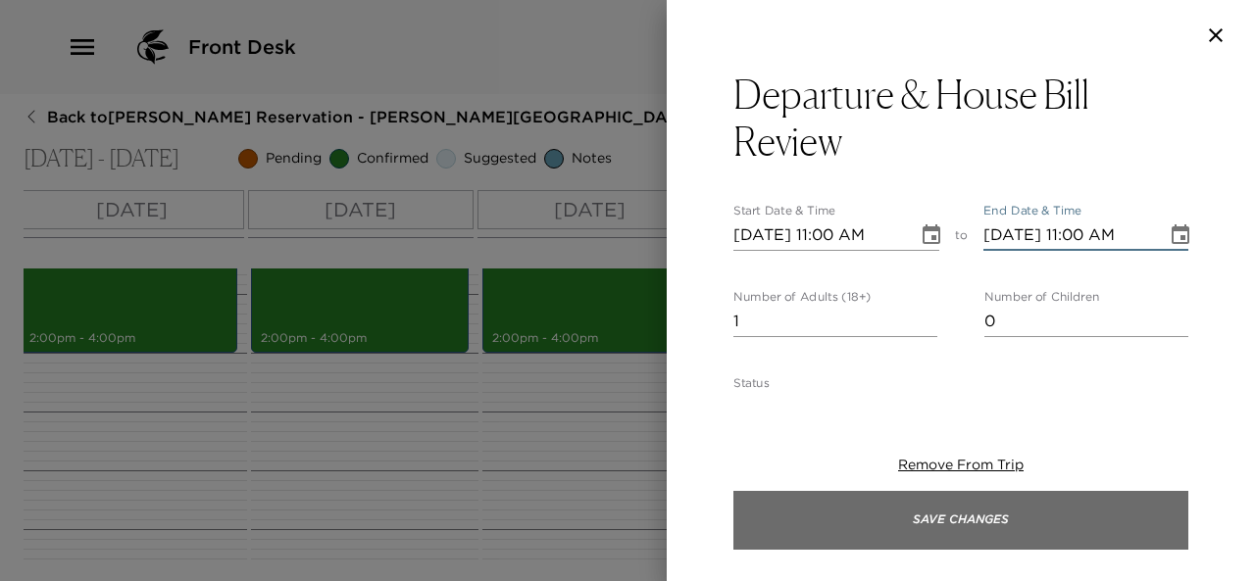
type input "[DATE] 11:00 AM"
click at [1019, 514] on button "Save Changes" at bounding box center [960, 520] width 455 height 59
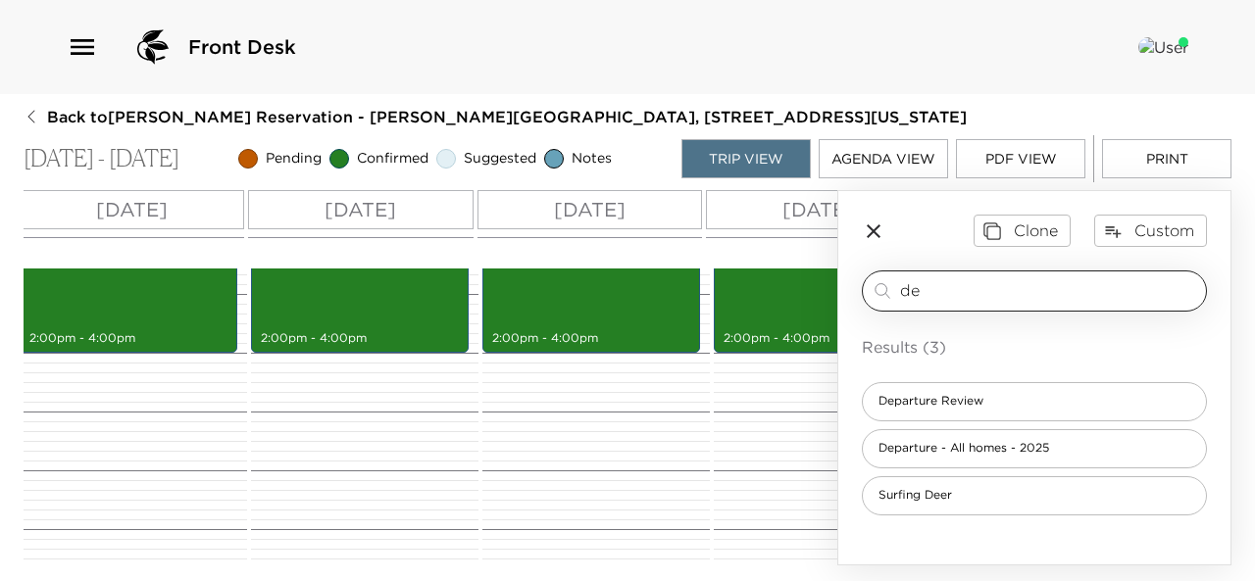
click at [937, 285] on input "de" at bounding box center [1049, 290] width 298 height 23
type input "d"
type input "t"
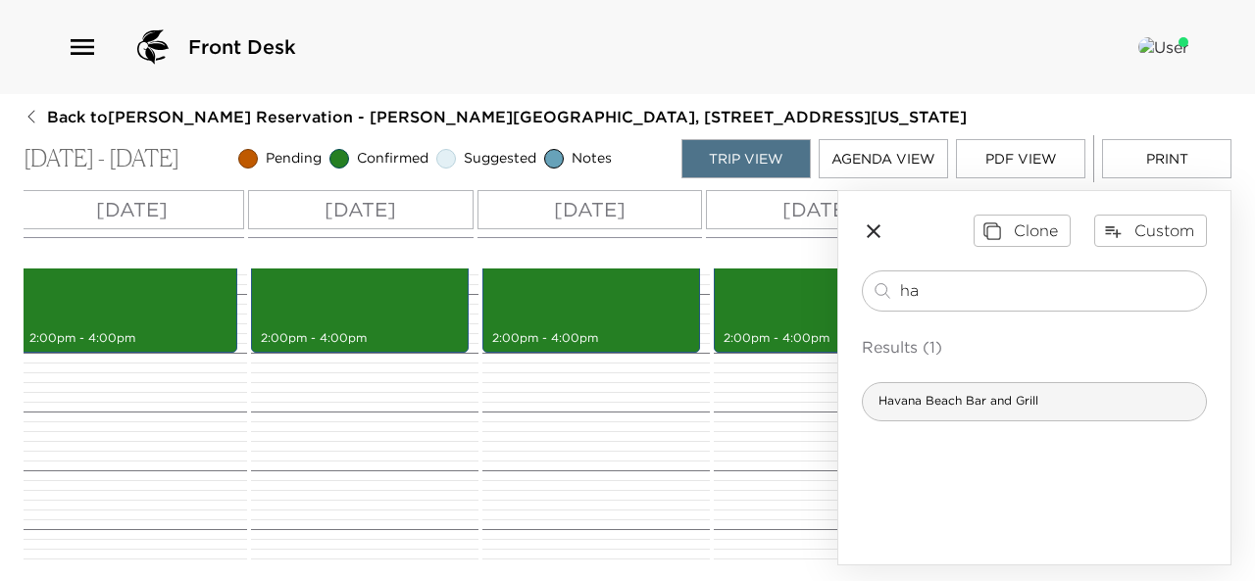
type input "ha"
click at [918, 407] on span "Havana Beach Bar and Grill" at bounding box center [958, 401] width 191 height 17
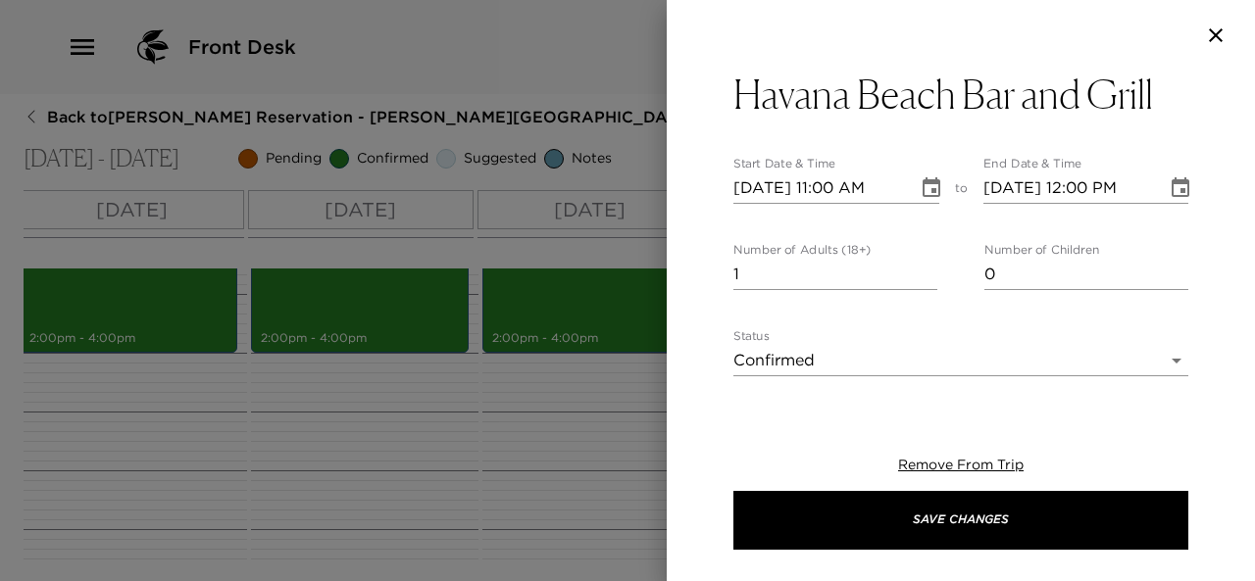
type textarea "Your reservation has been confirmed. Stylish spot in The [GEOGRAPHIC_DATA] with…"
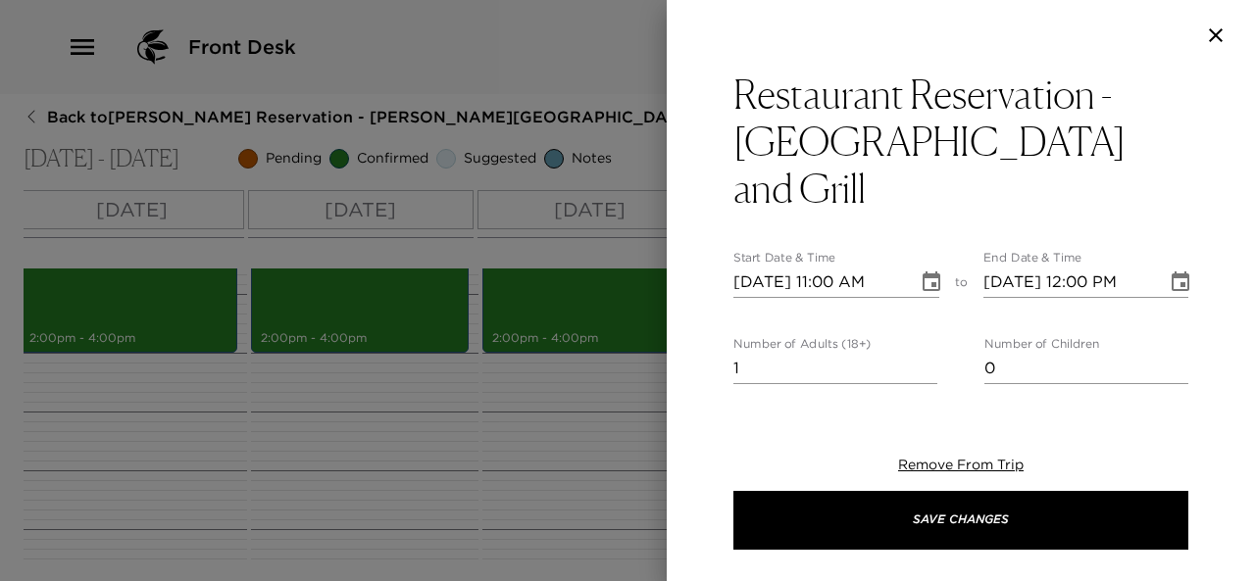
click at [768, 267] on input "[DATE] 11:00 AM" at bounding box center [818, 282] width 171 height 31
type input "[DATE] 11:00 AM"
type input "[DATE] 12:00 PM"
click at [836, 267] on input "[DATE] 11:00 AM" at bounding box center [818, 282] width 171 height 31
click at [894, 267] on input "[DATE] 06:00 AM" at bounding box center [818, 282] width 171 height 31
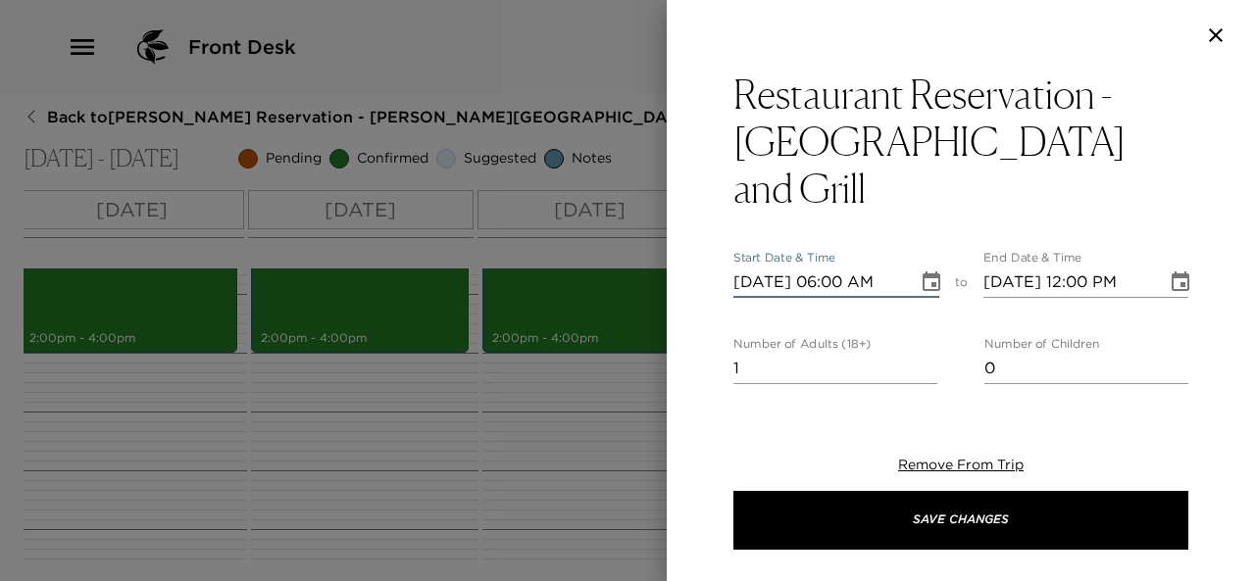
type input "[DATE] 06:00 PM"
type input "[DATE] 07:00 PM"
type input "[DATE] 06:00 PM"
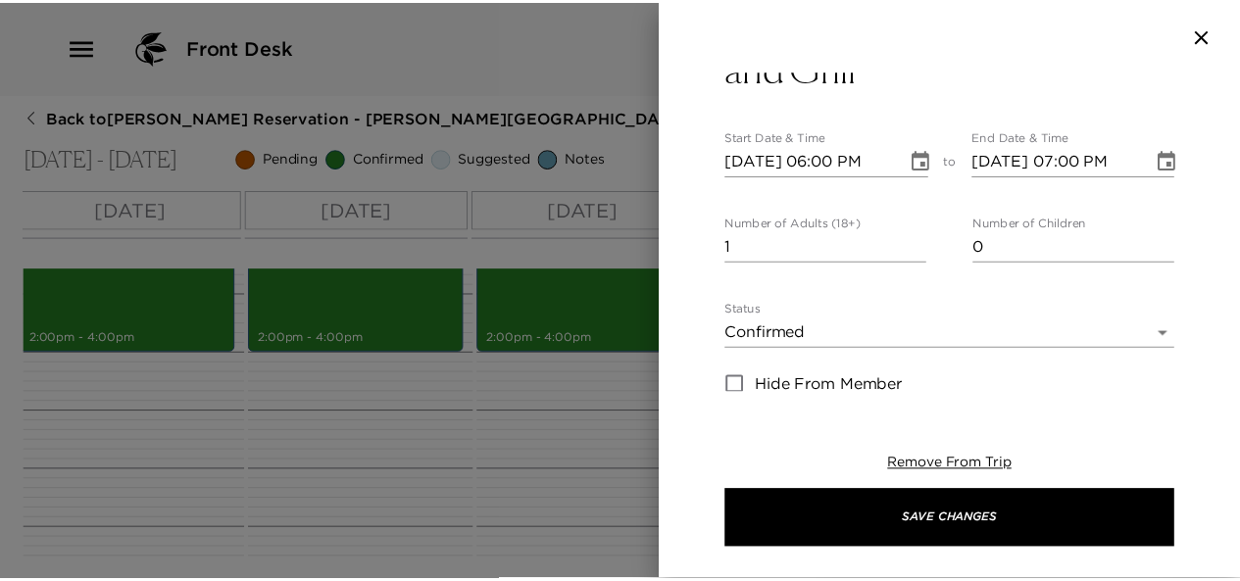
scroll to position [133, 0]
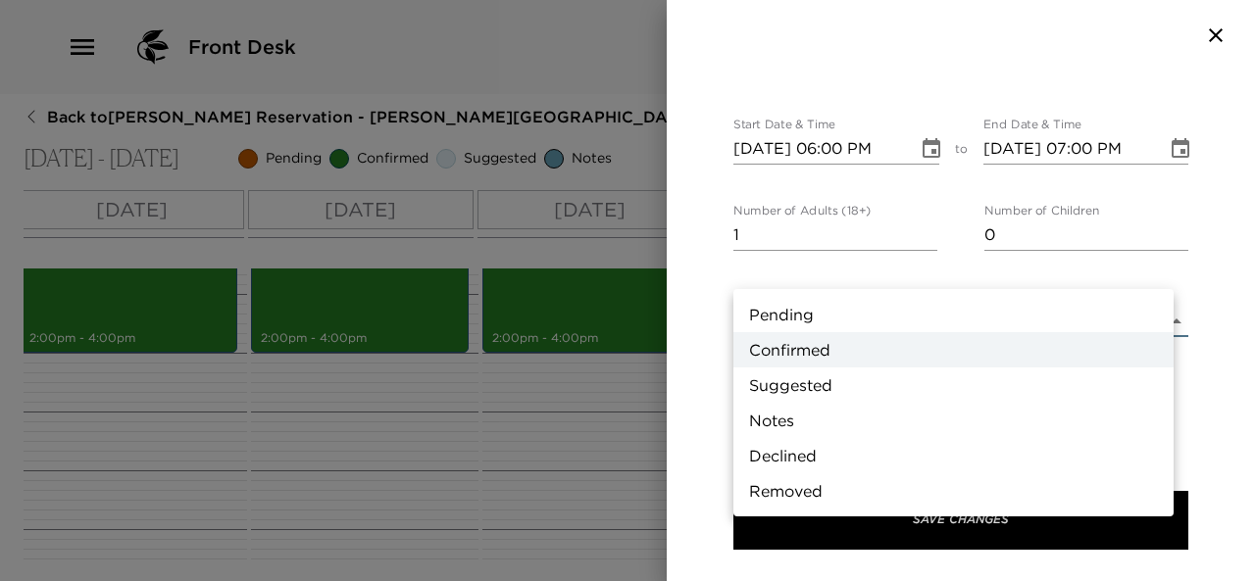
click at [1066, 271] on body "Front Desk Back to [PERSON_NAME] Reservation - [PERSON_NAME][GEOGRAPHIC_DATA], …" at bounding box center [627, 290] width 1255 height 581
click at [826, 385] on li "Suggested" at bounding box center [953, 385] width 440 height 35
type input "Suggestion"
type textarea "Stylish spot in The [GEOGRAPHIC_DATA] with a mahogany bar & veranda for locally…"
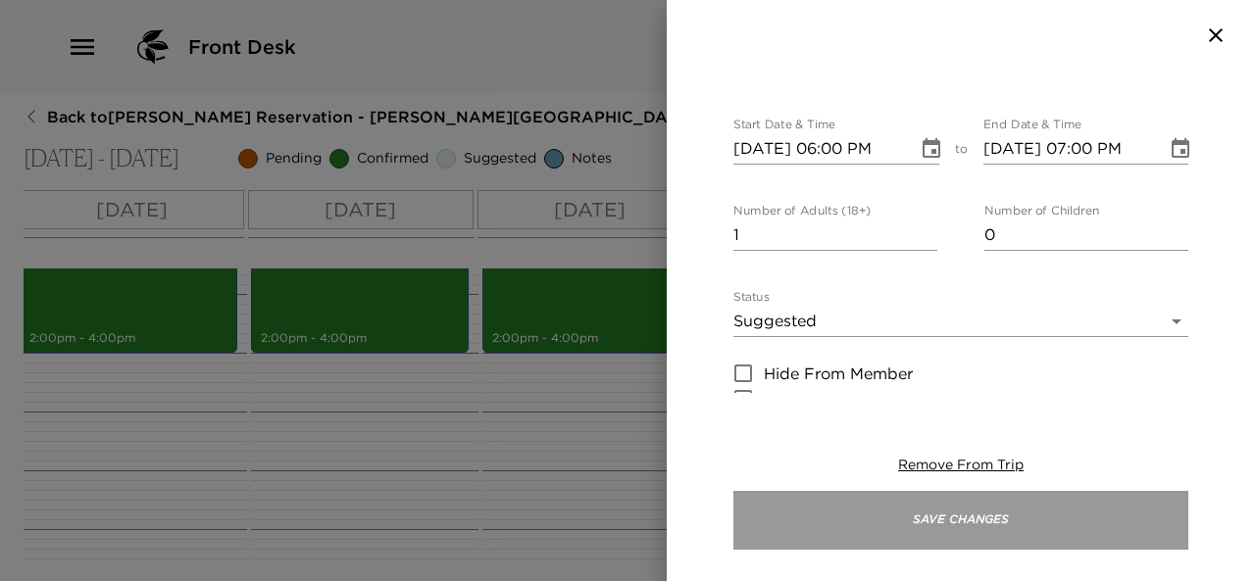
click at [1018, 517] on button "Save Changes" at bounding box center [960, 520] width 455 height 59
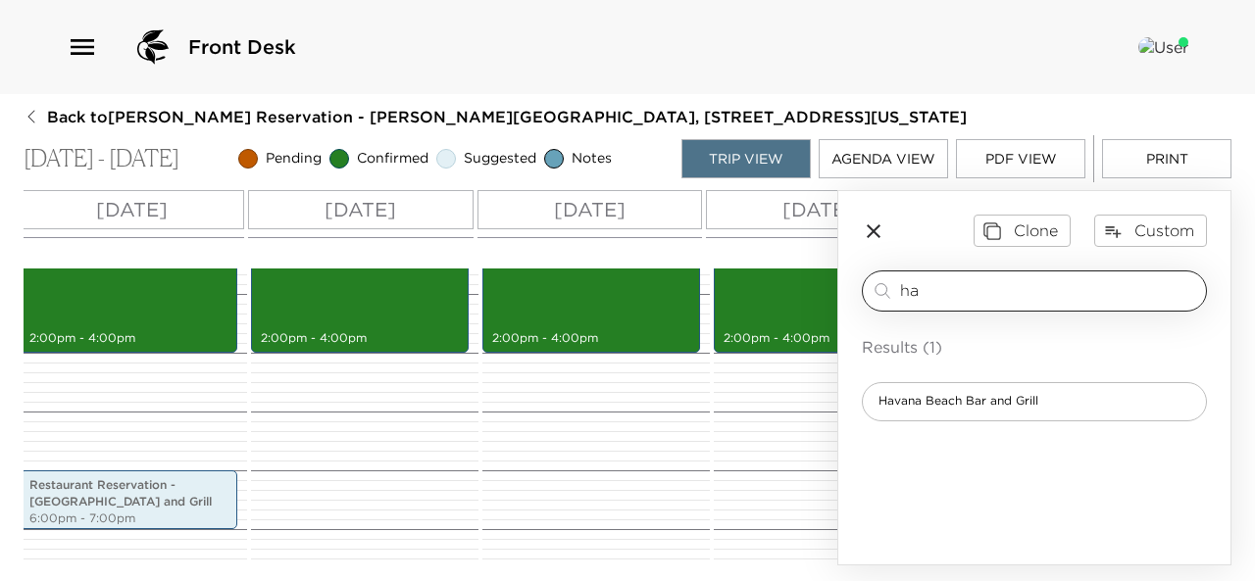
click at [938, 298] on input "ha" at bounding box center [1049, 290] width 298 height 23
type input "h"
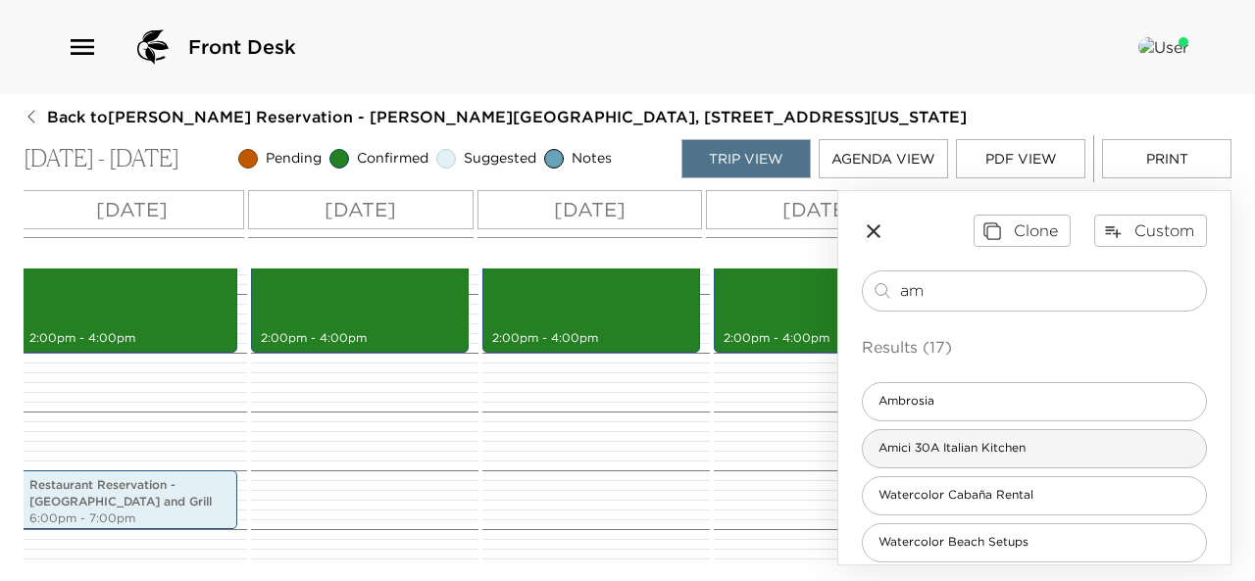
type input "am"
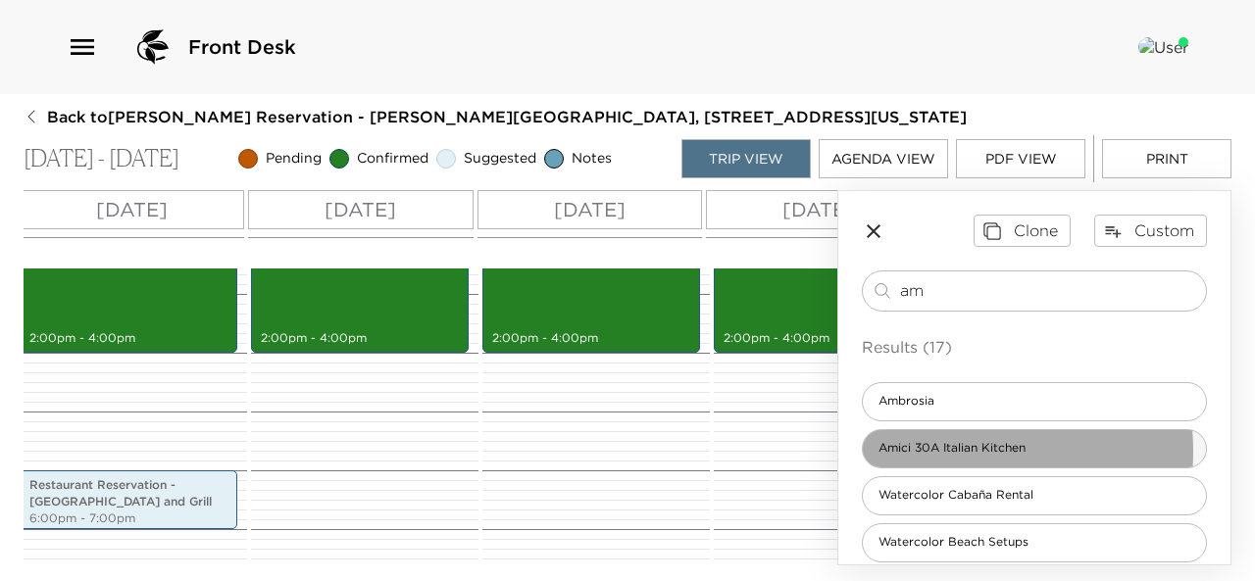
click at [937, 450] on span "Amici 30A Italian Kitchen" at bounding box center [952, 448] width 178 height 17
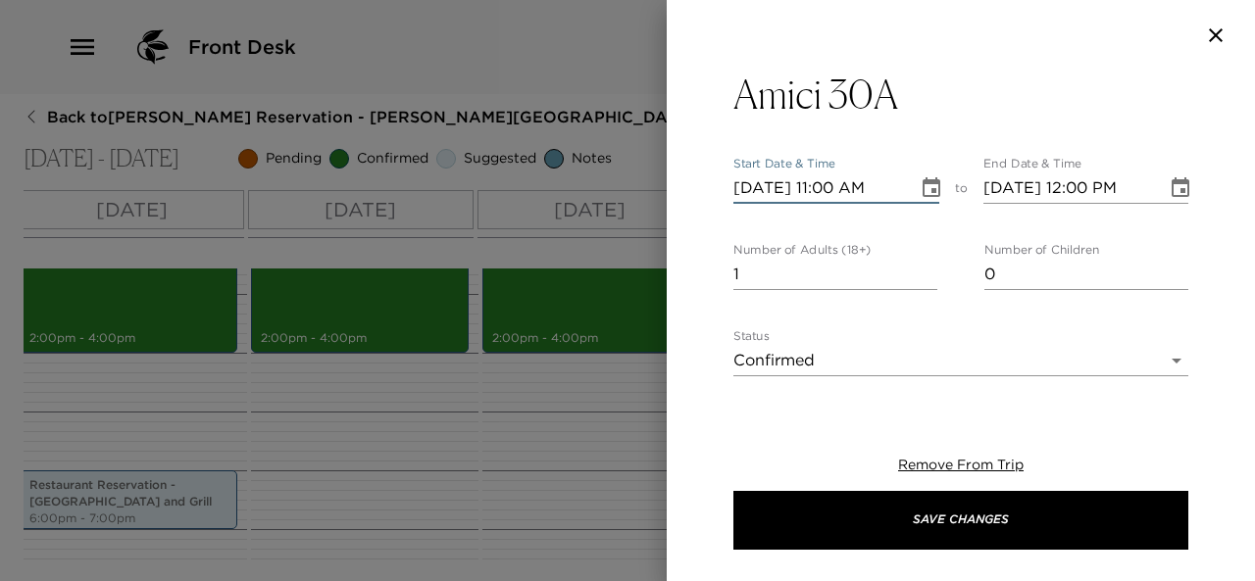
click at [766, 187] on input "[DATE] 11:00 AM" at bounding box center [818, 188] width 171 height 31
type input "[DATE] 11:00 AM"
type input "[DATE] 12:00 PM"
click at [838, 191] on input "[DATE] 11:00 AM" at bounding box center [818, 188] width 171 height 31
click at [894, 187] on input "[DATE] 06:00 AM" at bounding box center [818, 188] width 171 height 31
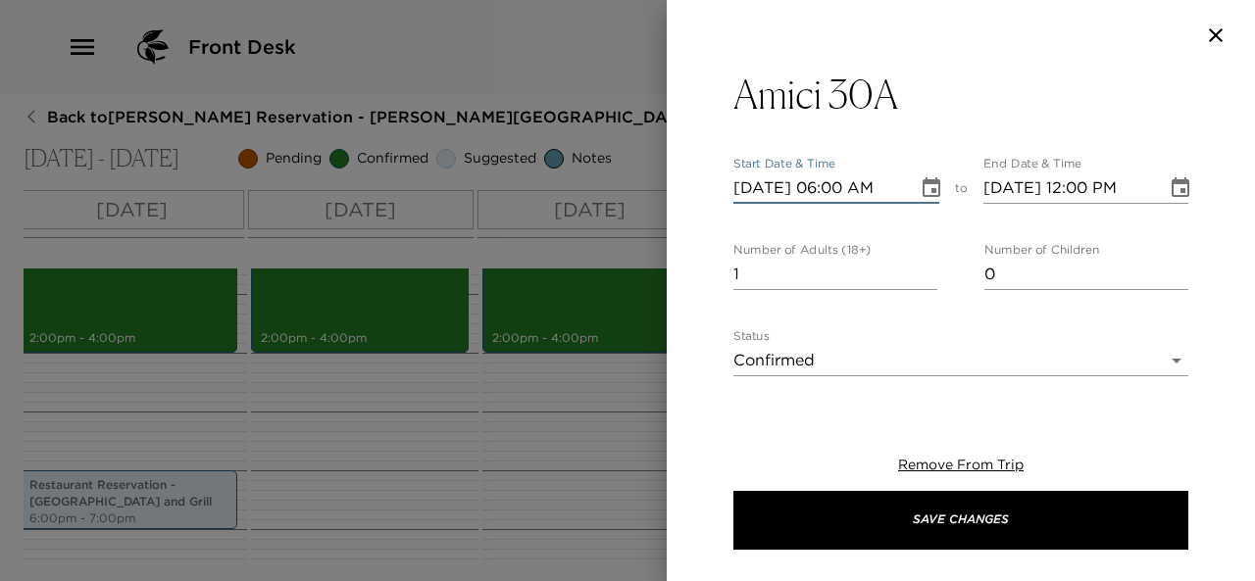
type input "[DATE] 06:00 PM"
type input "[DATE] 07:00 PM"
type input "[DATE] 06:00 PM"
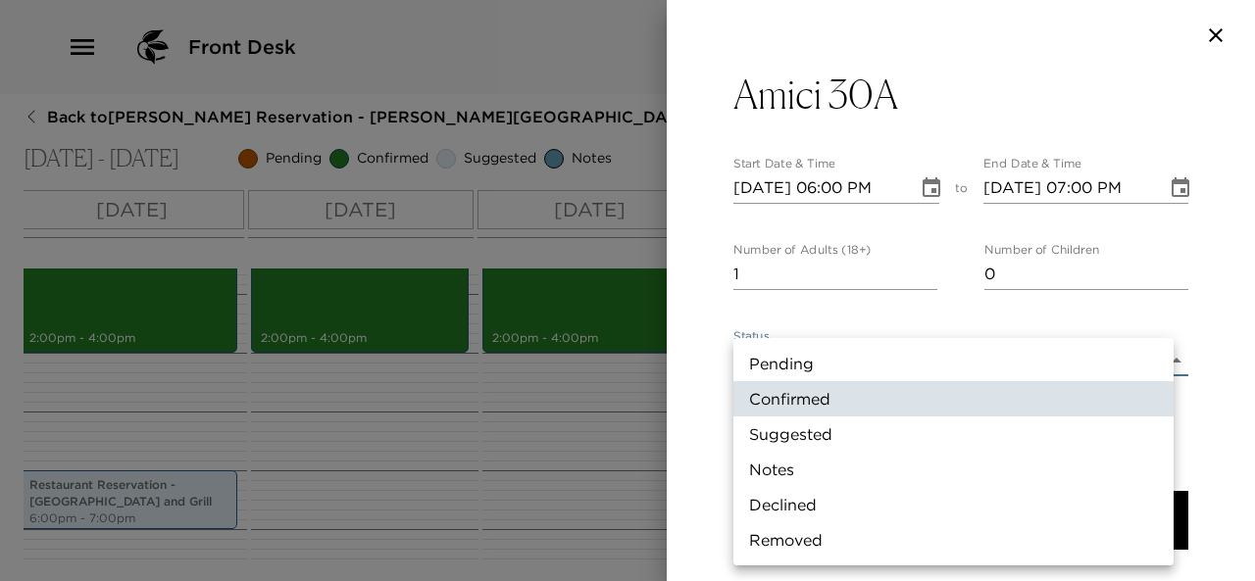
click at [925, 356] on body "Front Desk Back to [PERSON_NAME] Reservation - [PERSON_NAME][GEOGRAPHIC_DATA], …" at bounding box center [627, 290] width 1255 height 581
click at [857, 442] on li "Suggested" at bounding box center [953, 434] width 440 height 35
type input "Suggestion"
type textarea "Amici 30A is a walk-in only establishment. Convivial Italian spot serving pizza…"
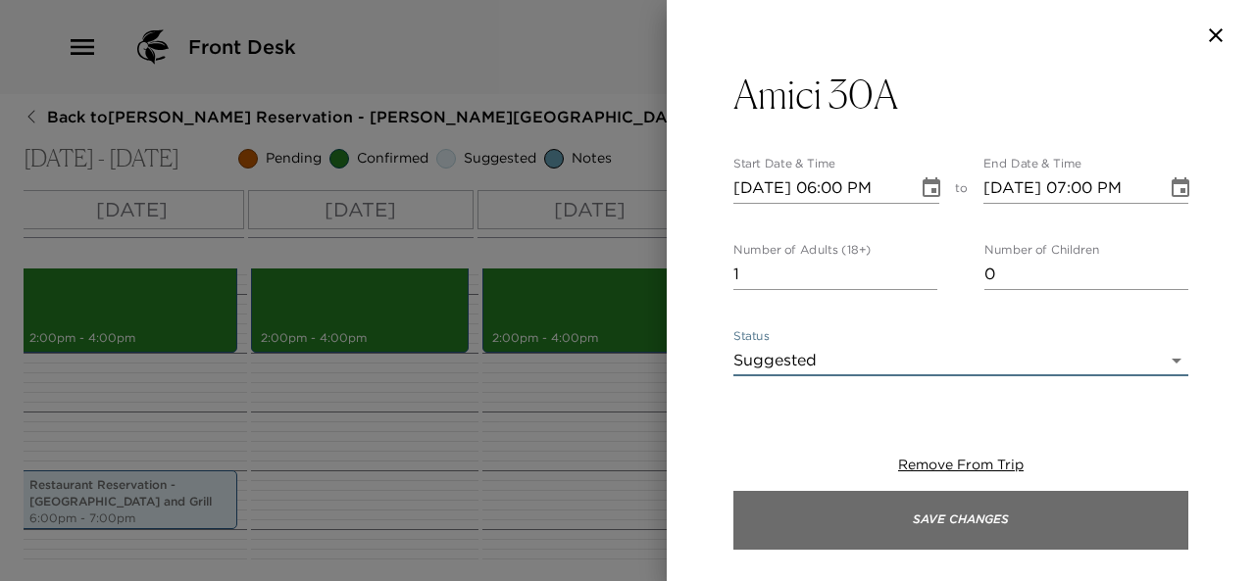
click at [1035, 522] on button "Save Changes" at bounding box center [960, 520] width 455 height 59
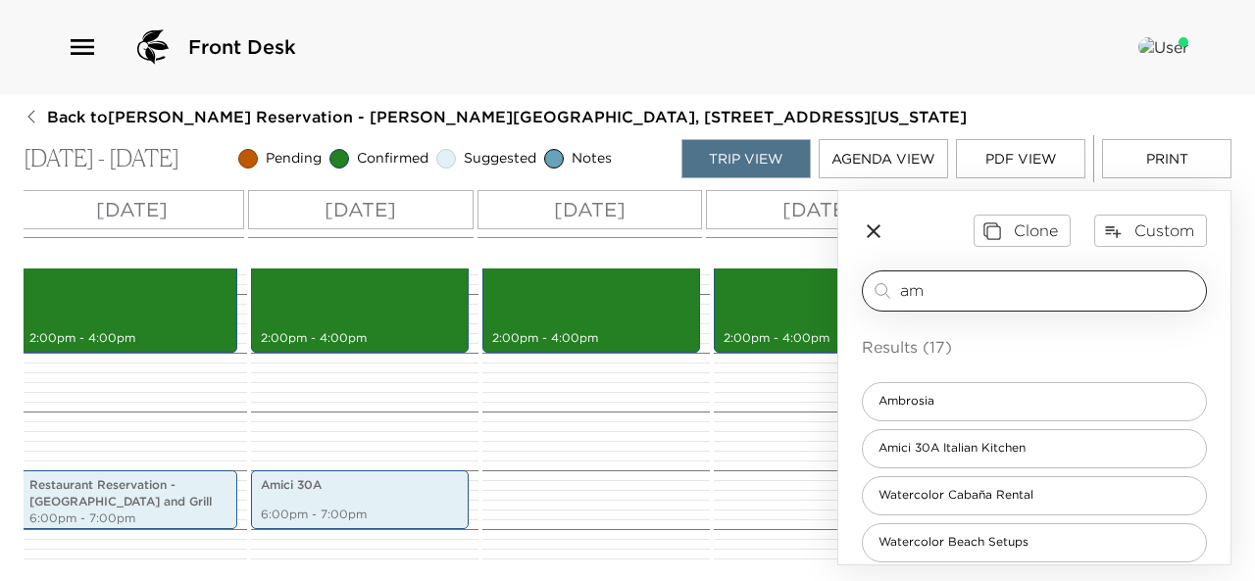
click at [925, 287] on input "am" at bounding box center [1049, 290] width 298 height 23
type input "a"
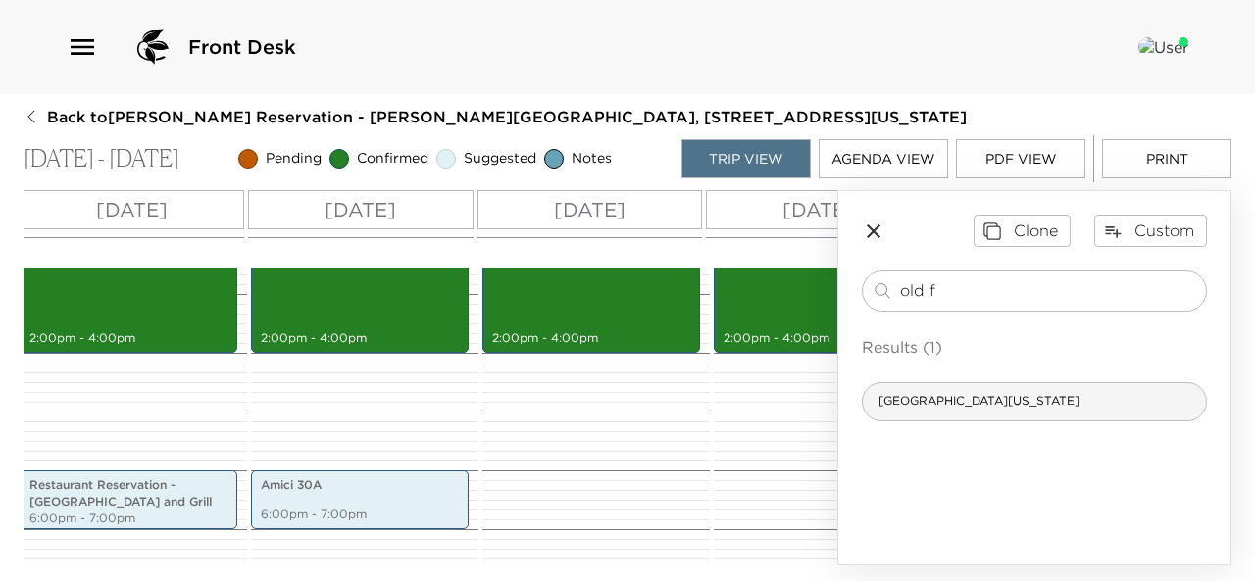
type input "old f"
click at [938, 395] on span "[GEOGRAPHIC_DATA][US_STATE]" at bounding box center [979, 401] width 232 height 17
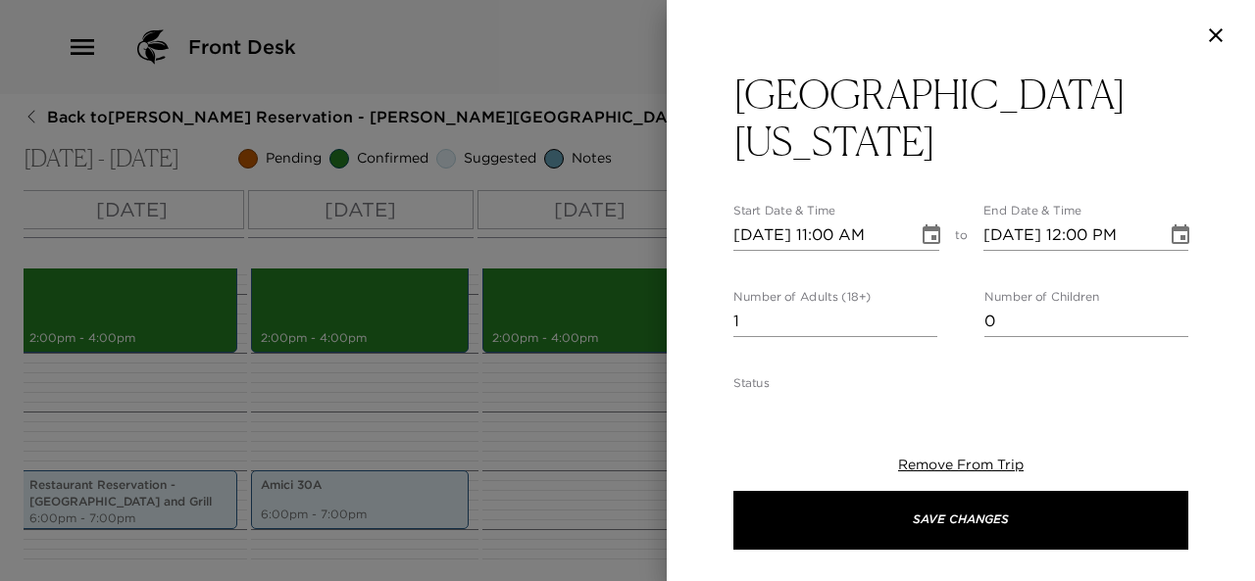
type textarea "Your reservation is confirmed. A casual, airy eatery is a family-friendly desti…"
click at [772, 220] on input "[DATE] 11:00 AM" at bounding box center [818, 235] width 171 height 31
type input "[DATE] 11:00 AM"
type input "[DATE] 12:00 PM"
click at [836, 220] on input "[DATE] 11:00 AM" at bounding box center [818, 235] width 171 height 31
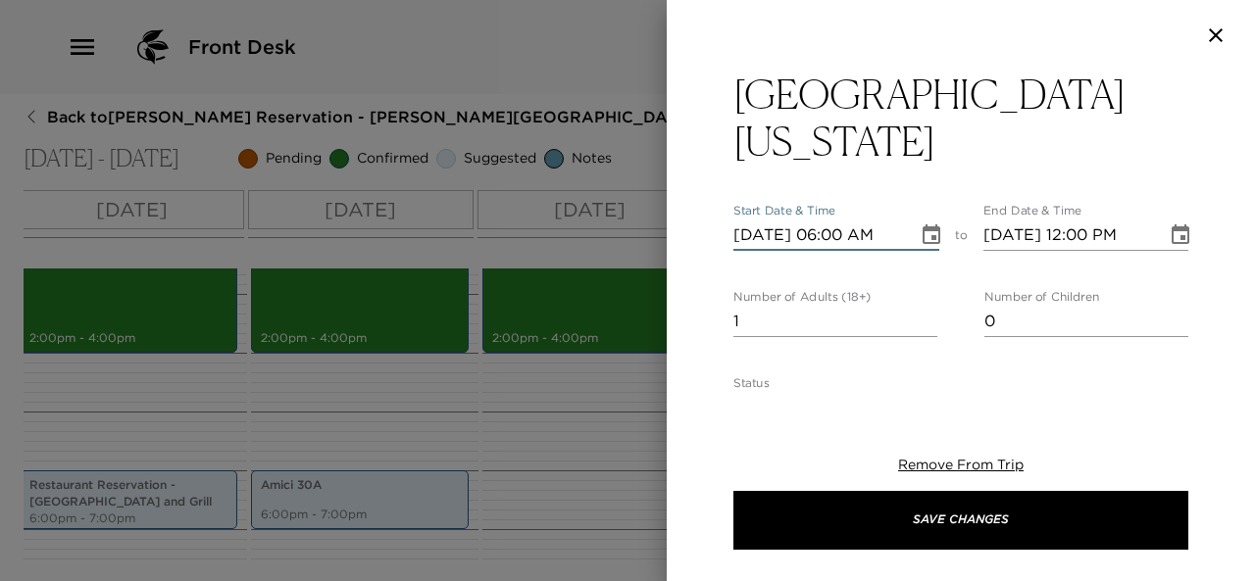
click at [894, 220] on input "[DATE] 06:00 AM" at bounding box center [818, 235] width 171 height 31
type input "[DATE] 06:00 PM"
type input "[DATE] 07:00 PM"
type input "[DATE] 06:00 PM"
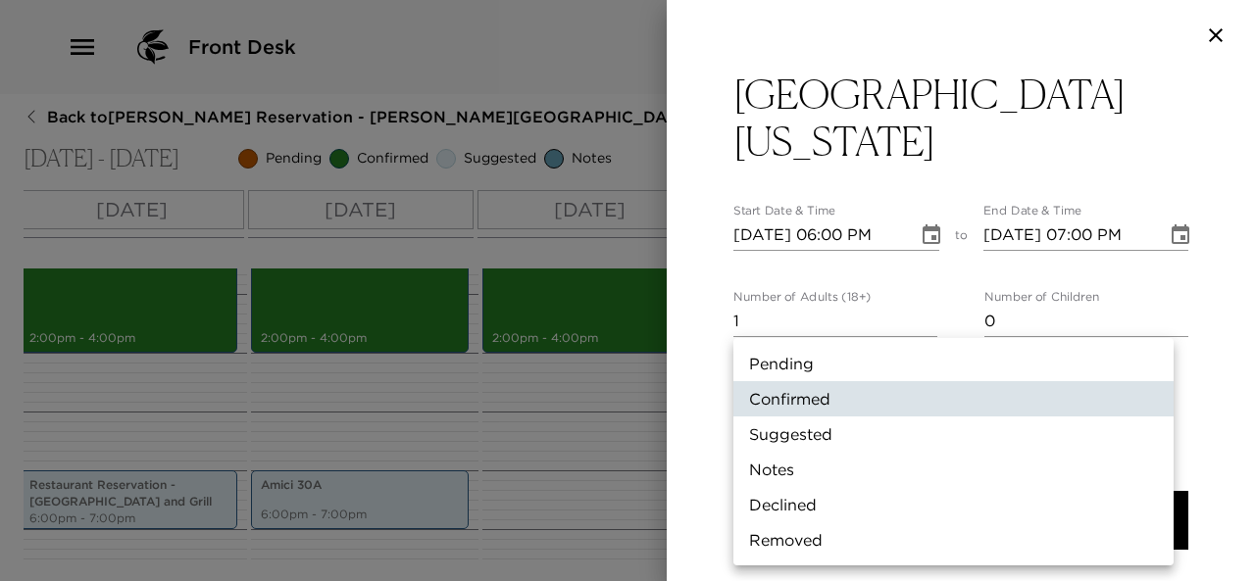
click at [920, 362] on body "Front Desk Back to [PERSON_NAME] Reservation - [PERSON_NAME][GEOGRAPHIC_DATA], …" at bounding box center [627, 290] width 1255 height 581
click at [843, 444] on li "Suggested" at bounding box center [953, 434] width 440 height 35
type input "Suggestion"
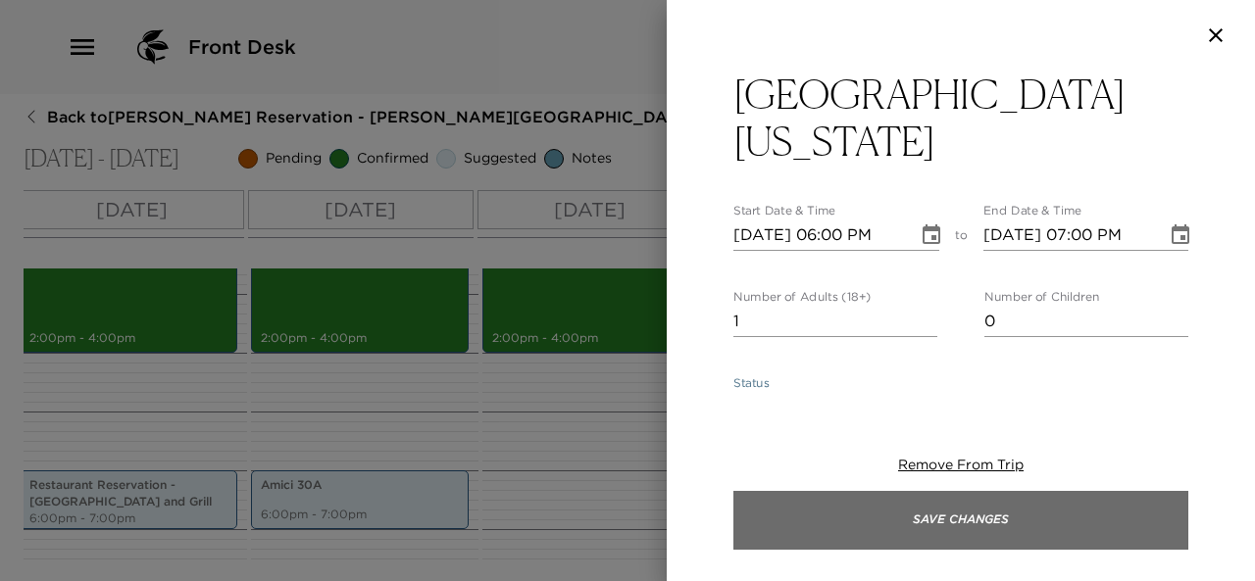
click at [914, 528] on button "Save Changes" at bounding box center [960, 520] width 455 height 59
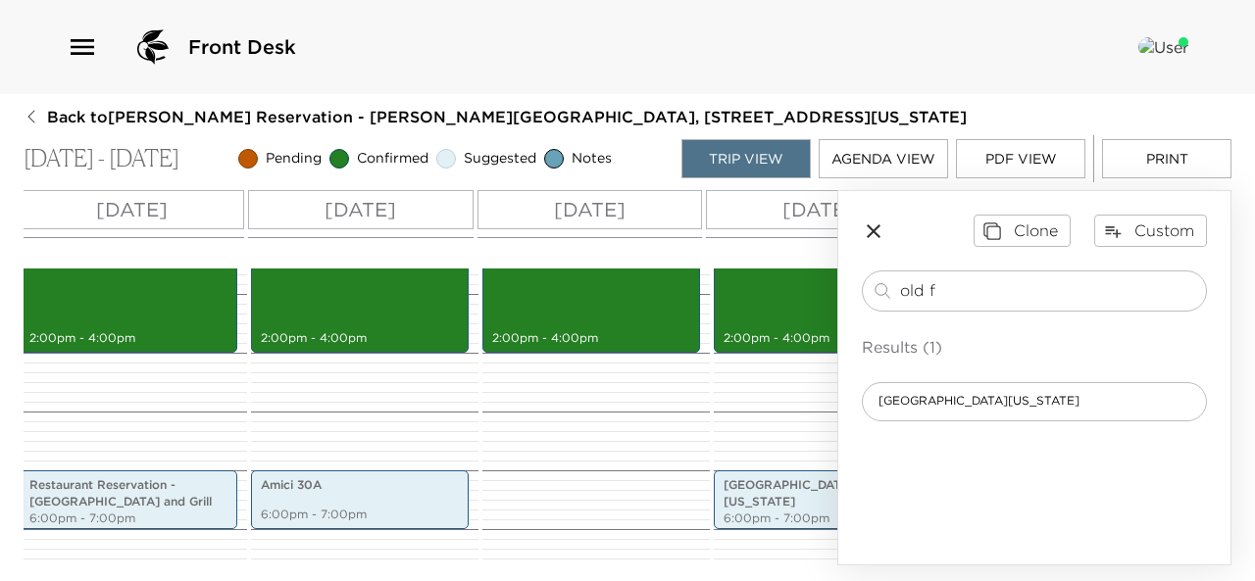
click at [1166, 160] on button "Print" at bounding box center [1166, 158] width 129 height 39
click at [79, 65] on div "Front Desk" at bounding box center [181, 47] width 229 height 47
click at [80, 52] on icon "button" at bounding box center [82, 46] width 31 height 31
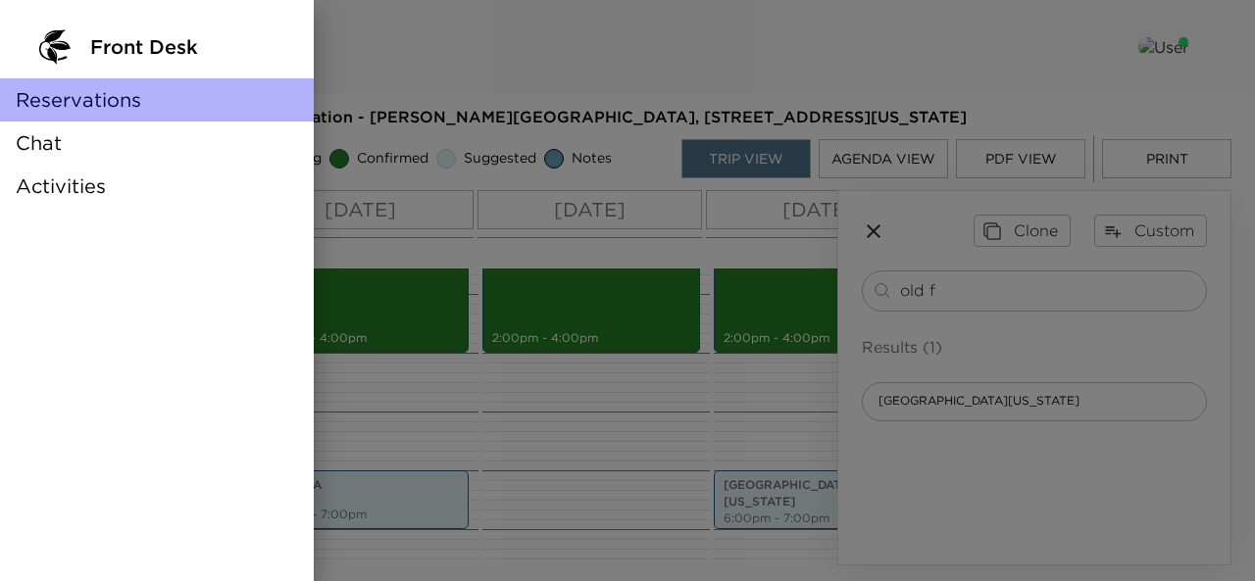
click at [92, 101] on span "Reservations" at bounding box center [78, 99] width 125 height 27
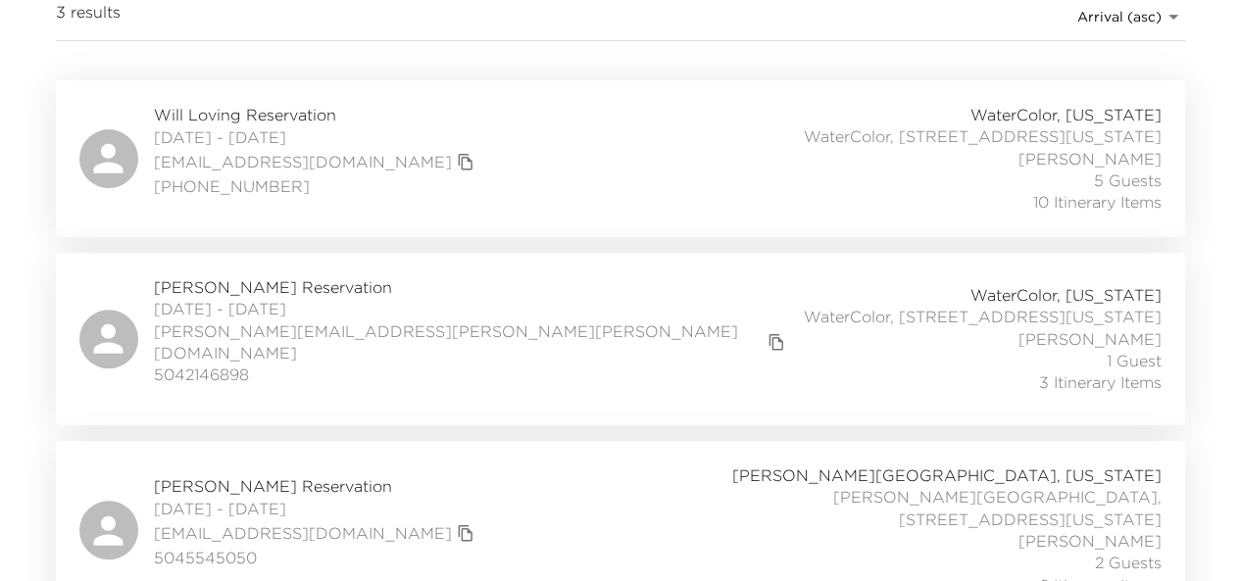
scroll to position [352, 0]
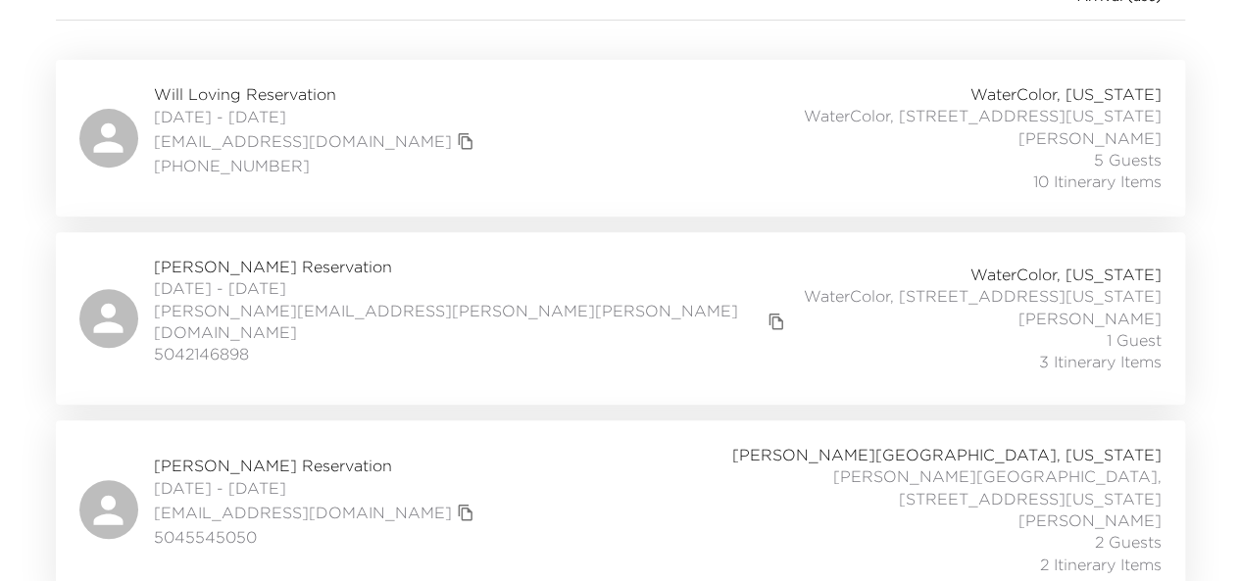
click at [637, 462] on div "[PERSON_NAME] Reservation [DATE] - [DATE] [EMAIL_ADDRESS][DOMAIN_NAME] 50455450…" at bounding box center [620, 509] width 1082 height 131
